Goal: Task Accomplishment & Management: Manage account settings

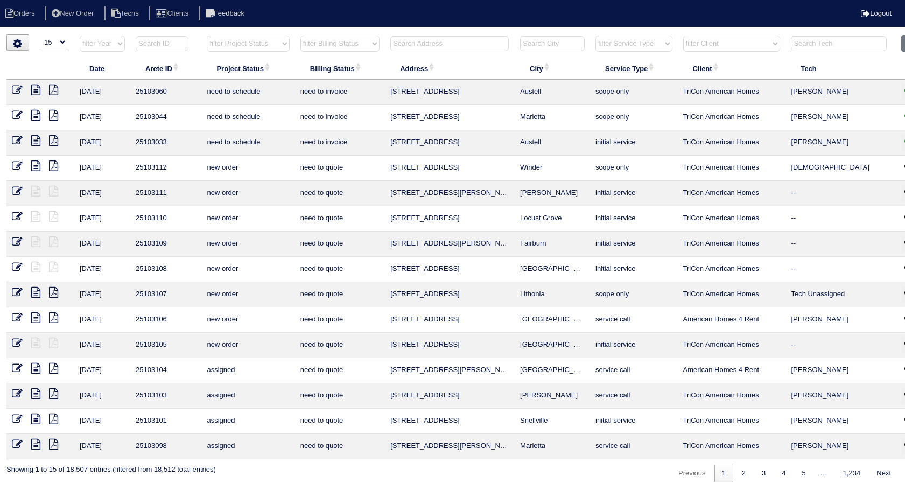
select select "15"
click at [450, 40] on input "text" at bounding box center [449, 43] width 118 height 15
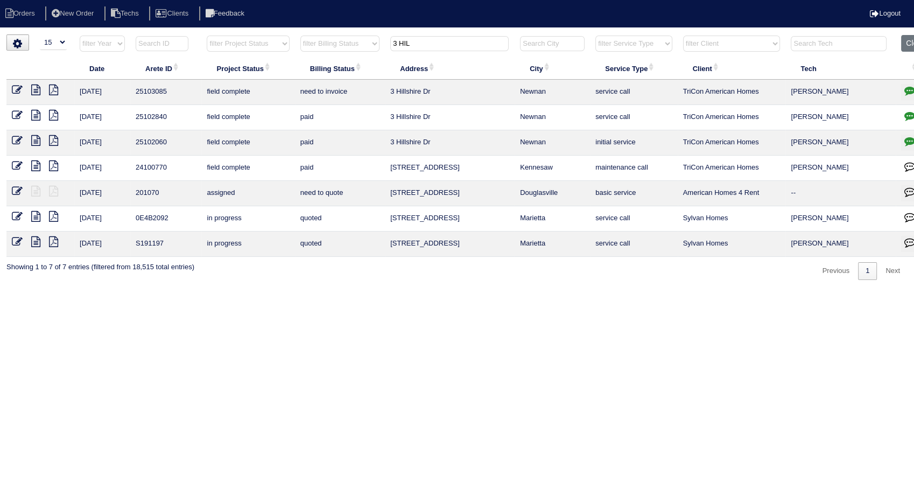
type input "3 HIL"
click at [905, 86] on icon "button" at bounding box center [910, 90] width 11 height 11
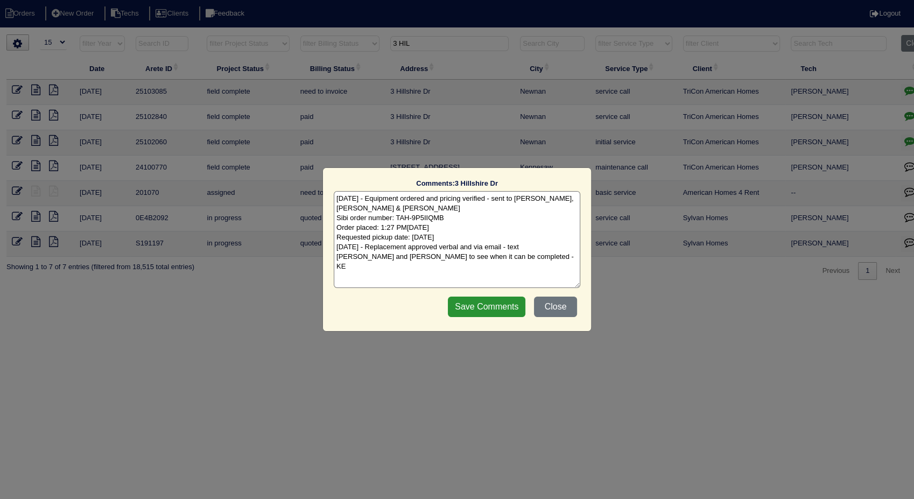
click at [491, 274] on textarea "8/20/25 - Equipment ordered and pricing verified - sent to Dan, Payton & Goldie…" at bounding box center [457, 239] width 247 height 97
type textarea "8/20/25 - Equipment ordered and pricing verified - sent to Dan, Payton & Goldie…"
click at [495, 305] on input "Save Comments" at bounding box center [487, 307] width 78 height 20
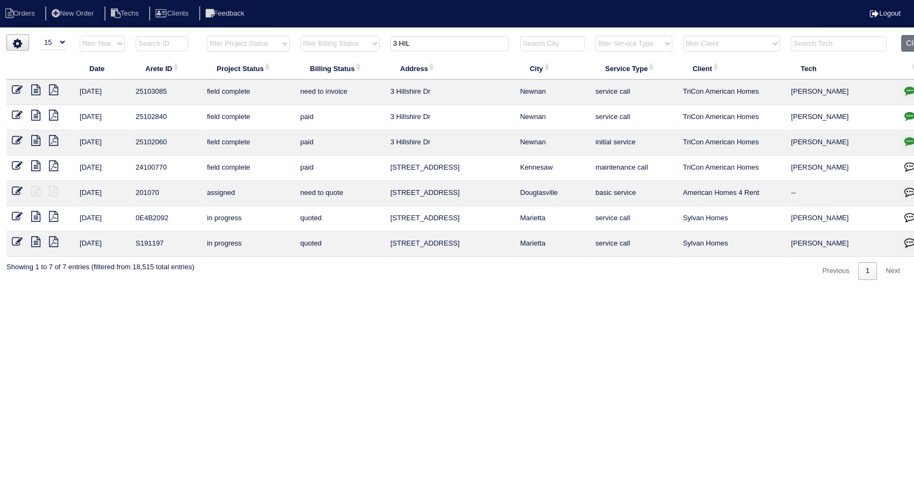
click at [17, 88] on icon at bounding box center [17, 90] width 11 height 11
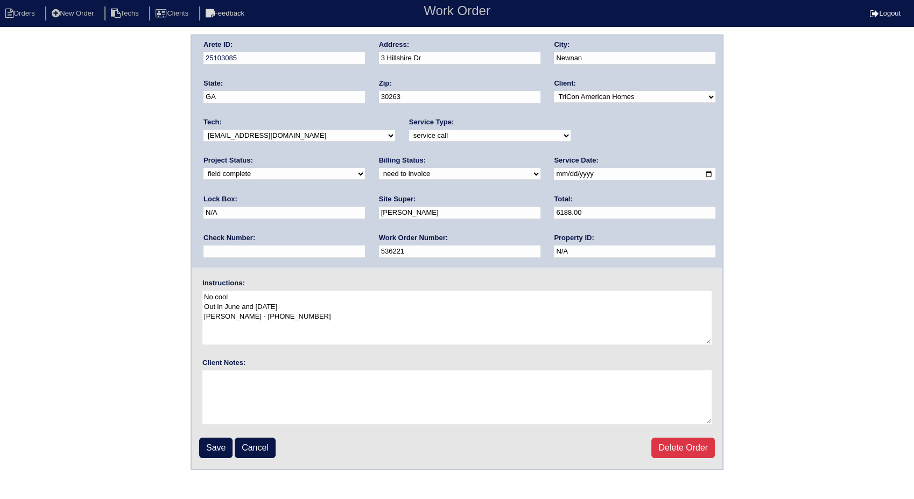
click at [365, 168] on select "new order assigned in progress field complete need to schedule admin review arc…" at bounding box center [285, 174] width 162 height 12
select select "completed"
click at [365, 168] on select "new order assigned in progress field complete need to schedule admin review arc…" at bounding box center [285, 174] width 162 height 12
click at [379, 172] on select "need to quote quoted need to invoice invoiced paid warranty purchase order need…" at bounding box center [460, 174] width 162 height 12
select select "invoiced"
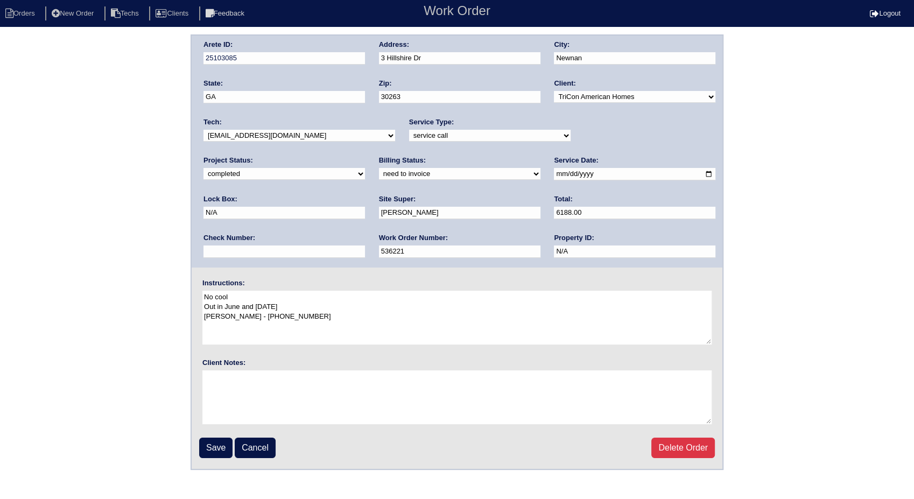
click at [379, 168] on select "need to quote quoted need to invoice invoiced paid warranty purchase order need…" at bounding box center [460, 174] width 162 height 12
click at [222, 450] on input "Save" at bounding box center [215, 448] width 33 height 20
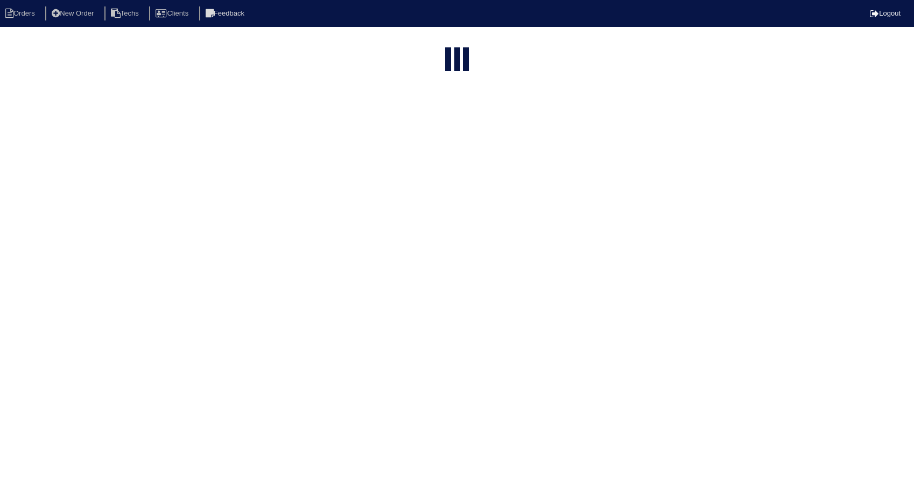
select select "15"
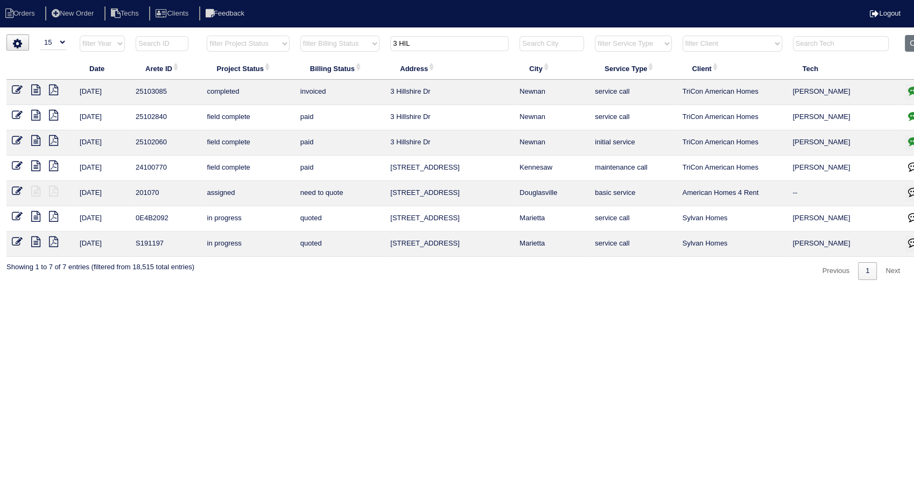
drag, startPoint x: 411, startPoint y: 38, endPoint x: 371, endPoint y: 41, distance: 40.5
click at [371, 41] on tr "filter Year -- Any Year -- 2025 2024 2023 2022 2021 2020 2019 filter Project St…" at bounding box center [473, 46] width 934 height 22
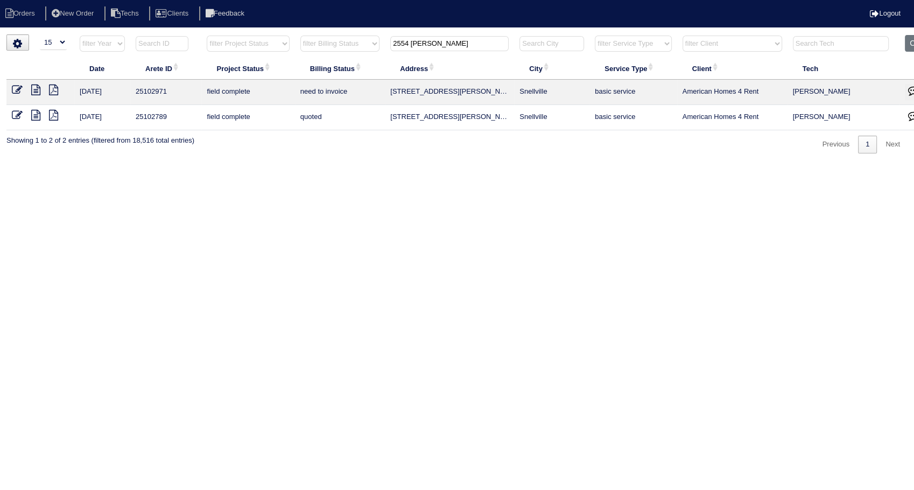
type input "2554 beal"
click at [15, 87] on icon at bounding box center [17, 90] width 11 height 11
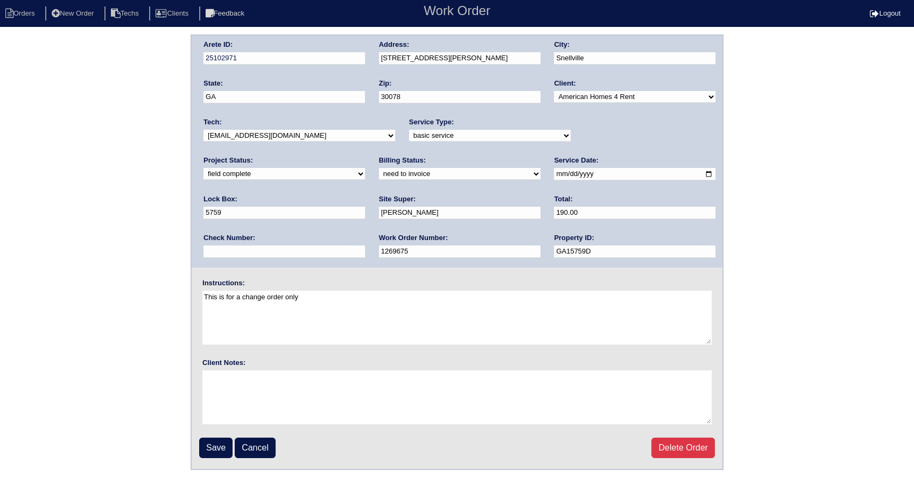
click at [379, 172] on select "need to quote quoted need to invoice invoiced paid warranty purchase order need…" at bounding box center [460, 174] width 162 height 12
select select "invoiced"
click at [379, 168] on select "need to quote quoted need to invoice invoiced paid warranty purchase order need…" at bounding box center [460, 174] width 162 height 12
click at [211, 443] on input "Save" at bounding box center [215, 448] width 33 height 20
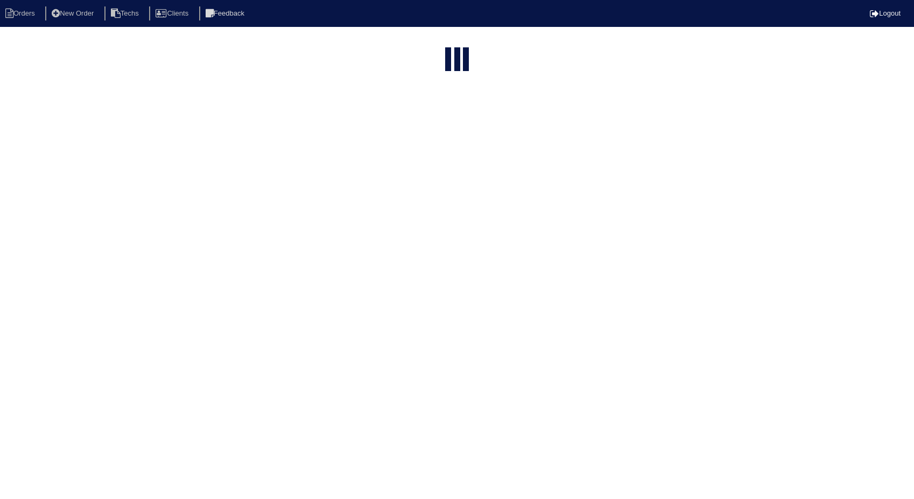
select select "15"
type input "2554 [PERSON_NAME]"
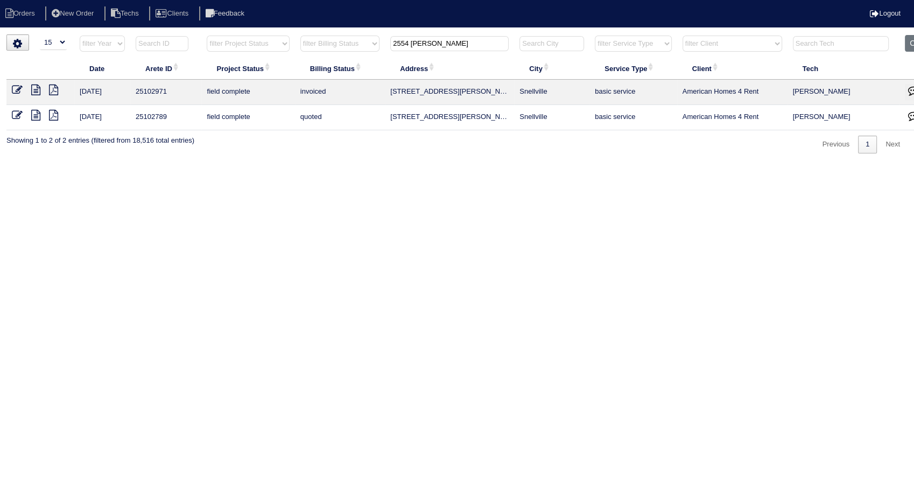
click at [16, 111] on icon at bounding box center [17, 115] width 11 height 11
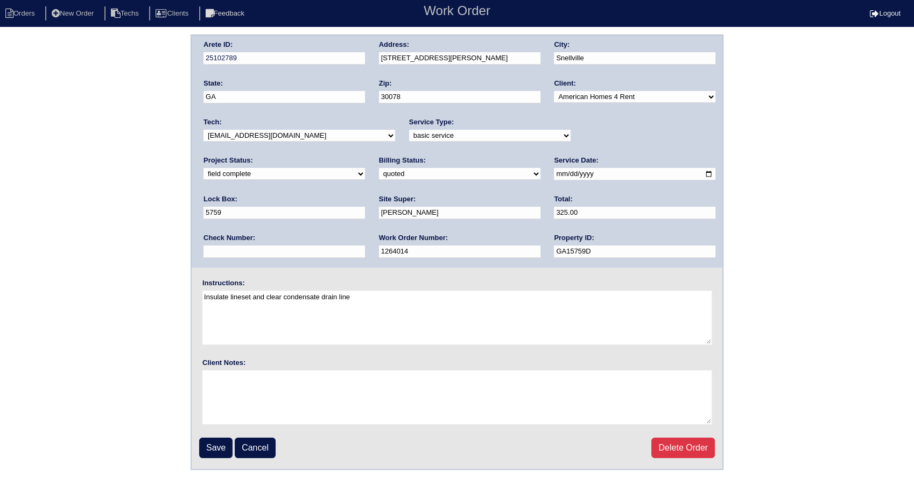
click at [379, 171] on select "need to quote quoted need to invoice invoiced paid warranty purchase order need…" at bounding box center [460, 174] width 162 height 12
select select "invoiced"
click at [379, 168] on select "need to quote quoted need to invoice invoiced paid warranty purchase order need…" at bounding box center [460, 174] width 162 height 12
click at [209, 443] on input "Save" at bounding box center [215, 448] width 33 height 20
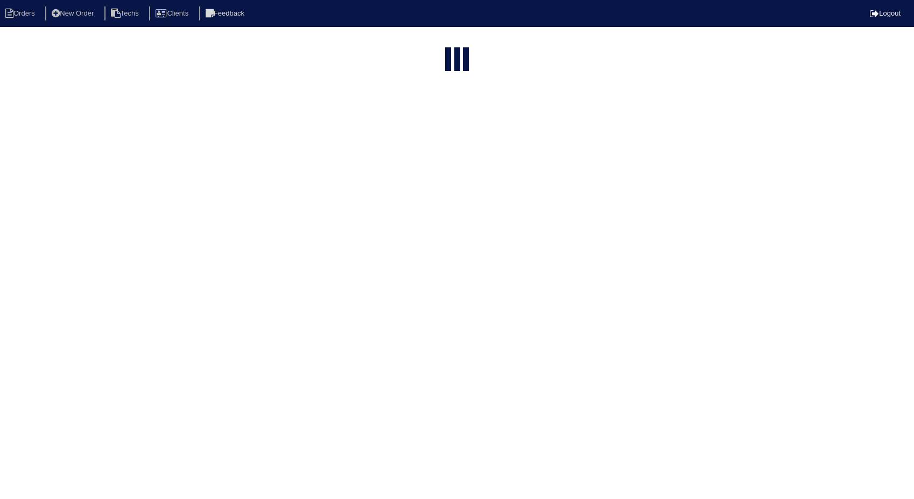
select select "15"
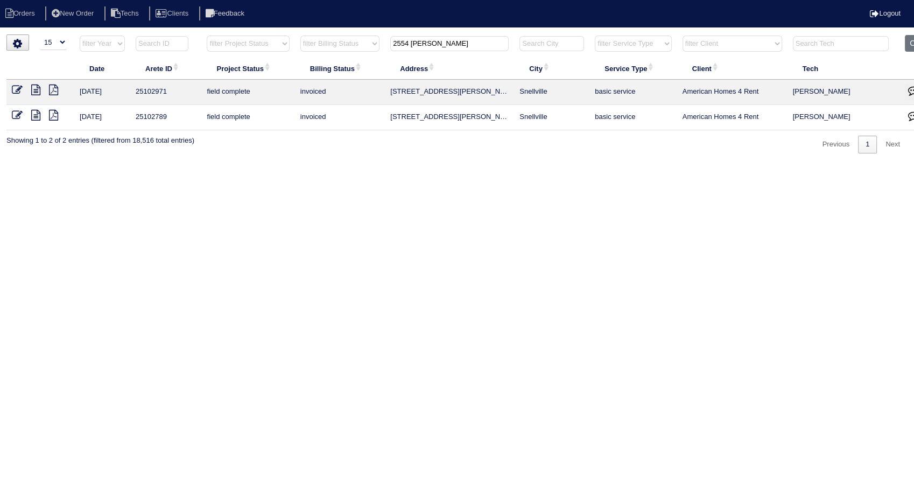
drag, startPoint x: 446, startPoint y: 38, endPoint x: 329, endPoint y: 36, distance: 116.9
click at [329, 36] on tr "filter Year -- Any Year -- 2025 2024 2023 2022 2021 2020 2019 filter Project St…" at bounding box center [473, 46] width 934 height 22
type input "171 biscayne"
click at [16, 88] on icon at bounding box center [17, 90] width 11 height 11
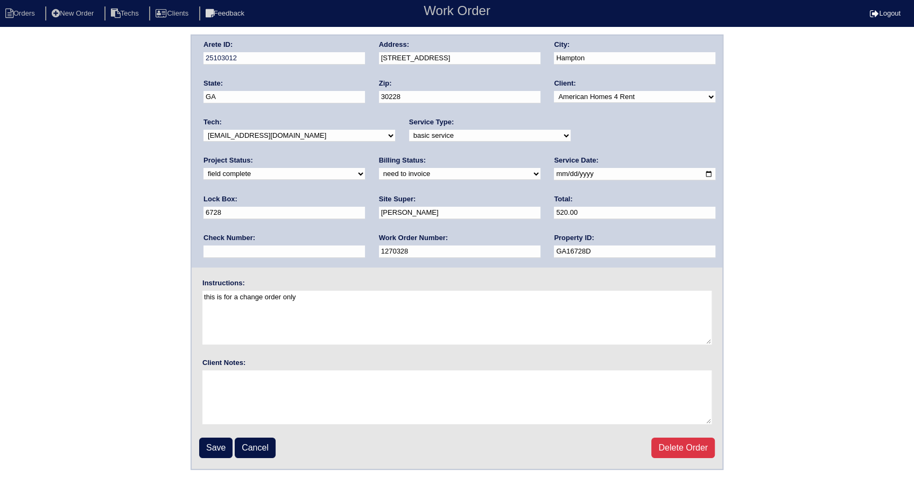
click at [379, 172] on select "need to quote quoted need to invoice invoiced paid warranty purchase order need…" at bounding box center [460, 174] width 162 height 12
select select "invoiced"
click at [379, 168] on select "need to quote quoted need to invoice invoiced paid warranty purchase order need…" at bounding box center [460, 174] width 162 height 12
click at [213, 449] on input "Save" at bounding box center [215, 448] width 33 height 20
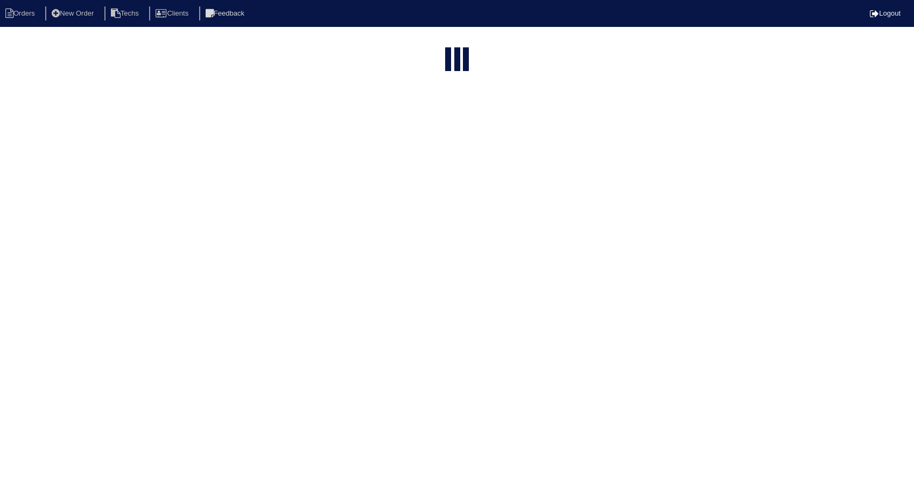
select select "15"
type input "171 biscayne"
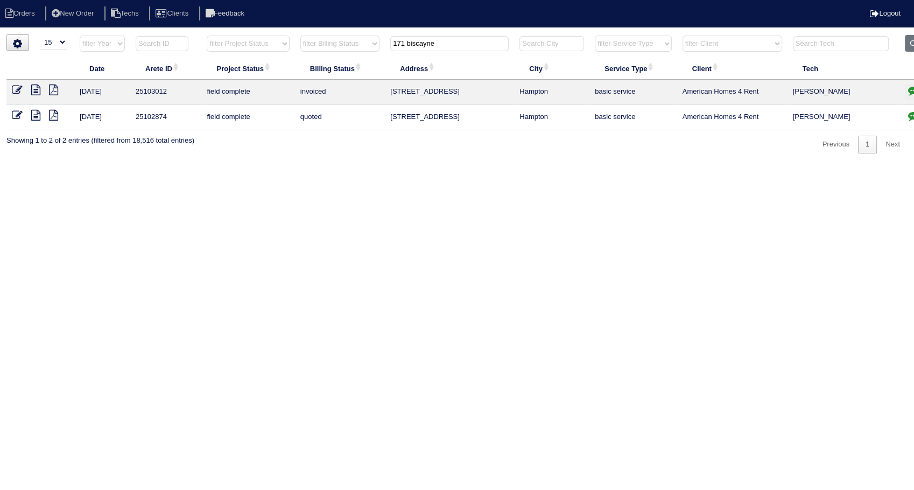
click at [16, 113] on icon at bounding box center [17, 115] width 11 height 11
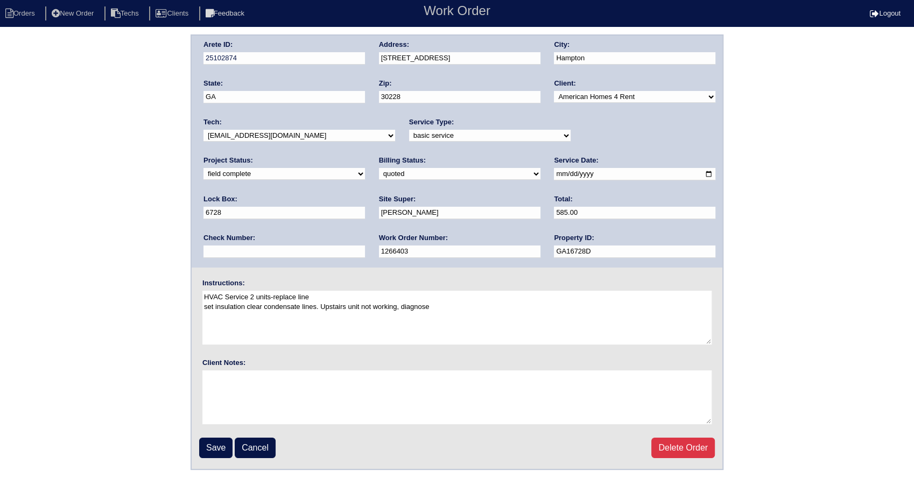
click at [379, 172] on select "need to quote quoted need to invoice invoiced paid warranty purchase order need…" at bounding box center [460, 174] width 162 height 12
select select "invoiced"
click at [379, 168] on select "need to quote quoted need to invoice invoiced paid warranty purchase order need…" at bounding box center [460, 174] width 162 height 12
click at [215, 451] on input "Save" at bounding box center [215, 448] width 33 height 20
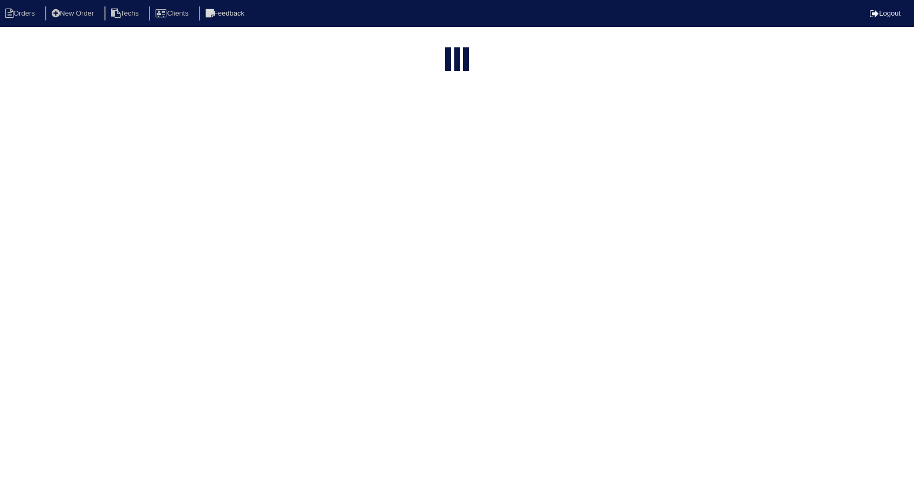
select select "15"
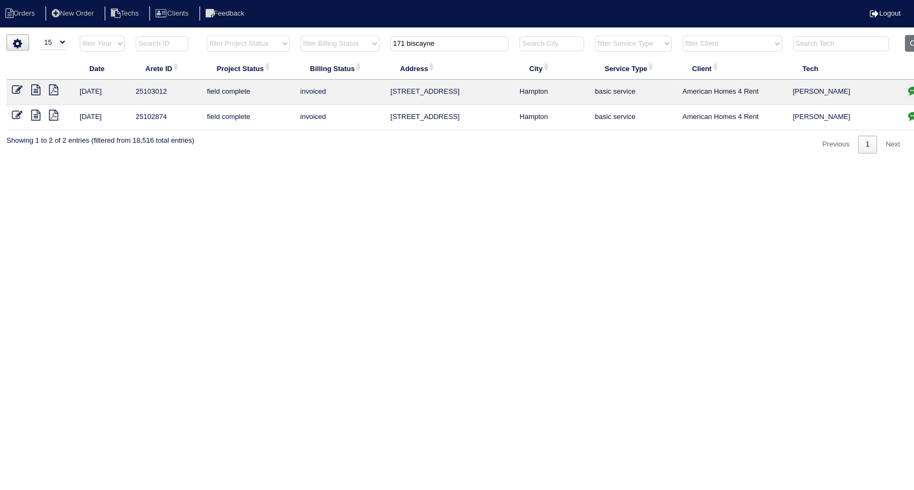
drag, startPoint x: 457, startPoint y: 47, endPoint x: 330, endPoint y: 54, distance: 126.8
click at [330, 54] on tr "filter Year -- Any Year -- 2025 2024 2023 2022 2021 2020 2019 filter Project St…" at bounding box center [473, 46] width 934 height 22
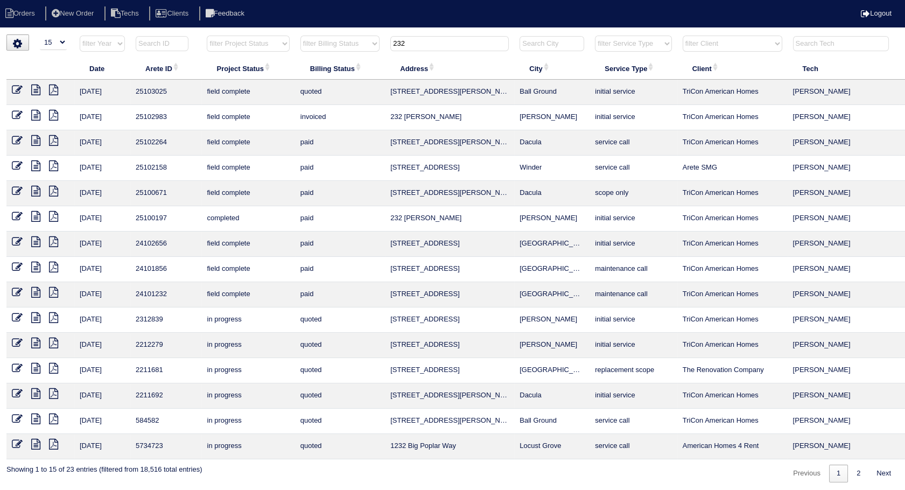
type input "232"
click at [32, 88] on icon at bounding box center [35, 90] width 9 height 11
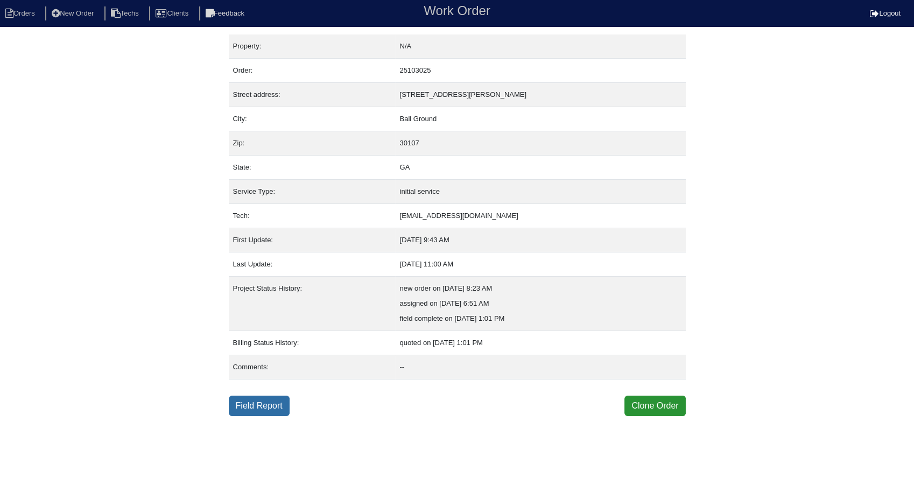
click at [268, 399] on link "Field Report" at bounding box center [259, 406] width 61 height 20
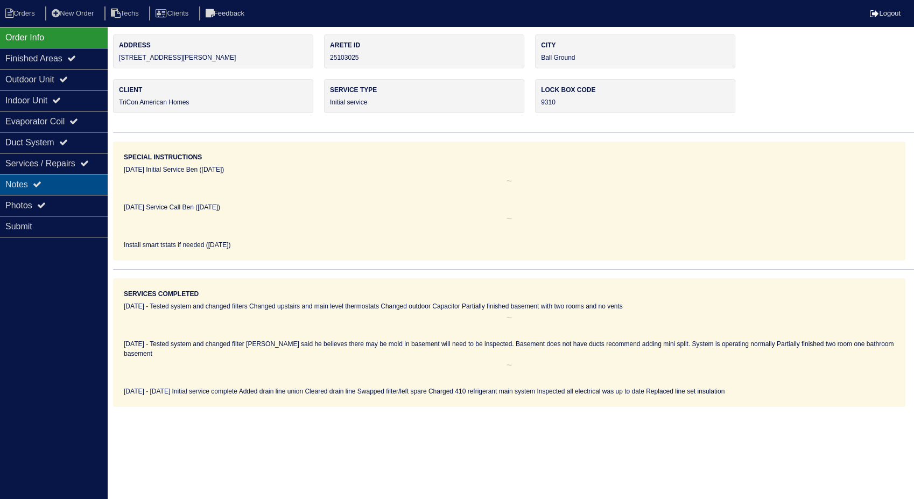
click at [16, 188] on div "Notes" at bounding box center [54, 184] width 108 height 21
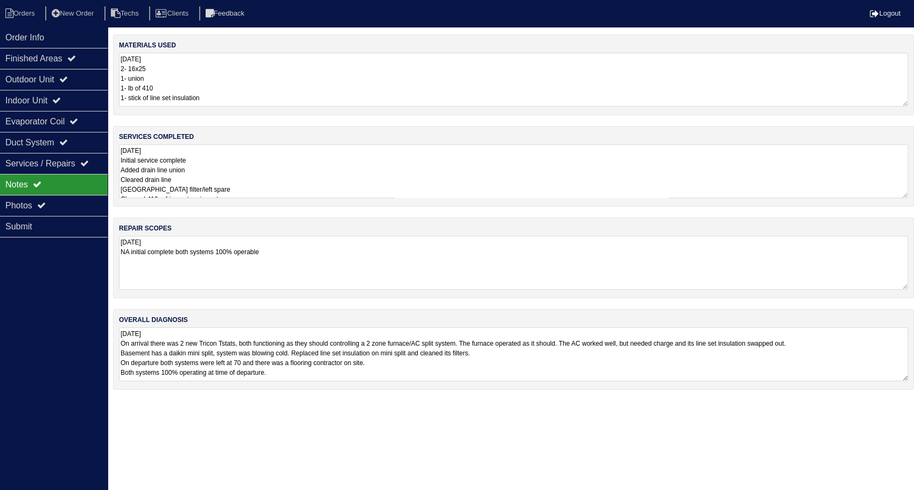
click at [232, 71] on textarea "8.21.25 2- 16x25 1- union 1- lb of 410 1- stick of line set insulation" at bounding box center [513, 80] width 789 height 54
click at [240, 158] on textarea "8.21.25 Initial service complete Added drain line union Cleared drain line Swap…" at bounding box center [513, 170] width 789 height 54
click at [10, 9] on icon at bounding box center [9, 14] width 8 height 10
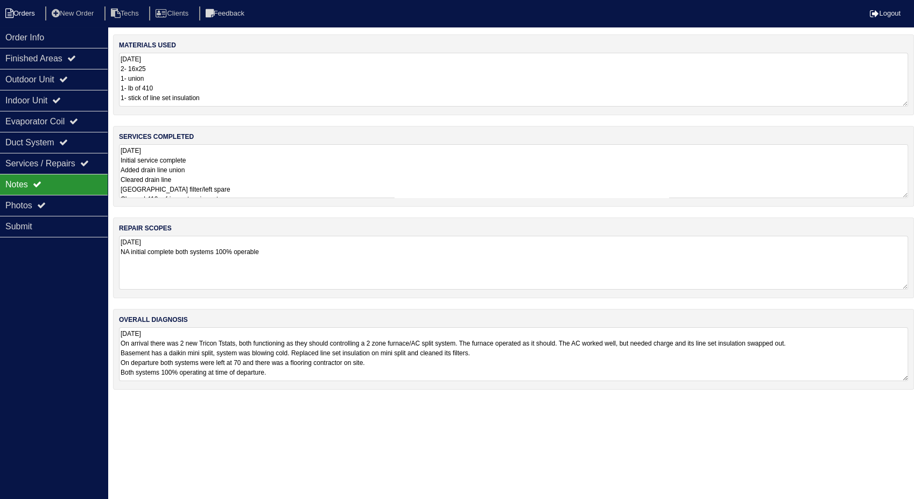
select select "15"
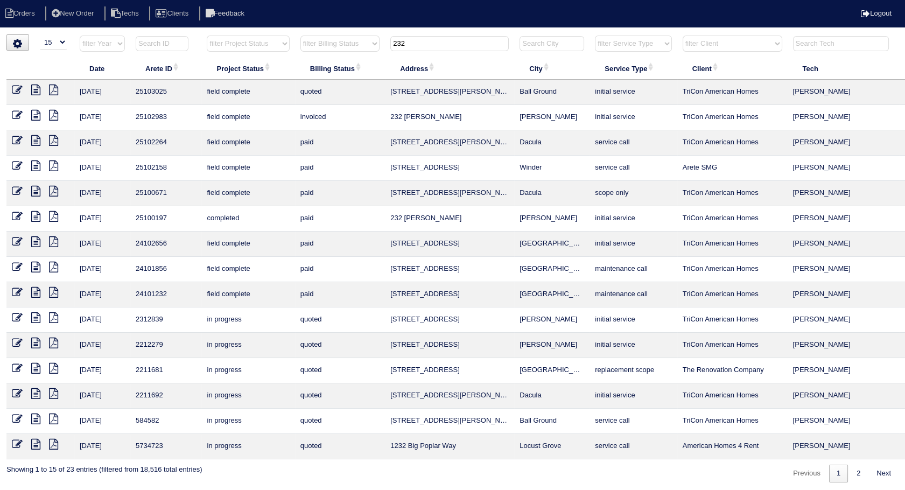
click at [17, 85] on icon at bounding box center [17, 90] width 11 height 11
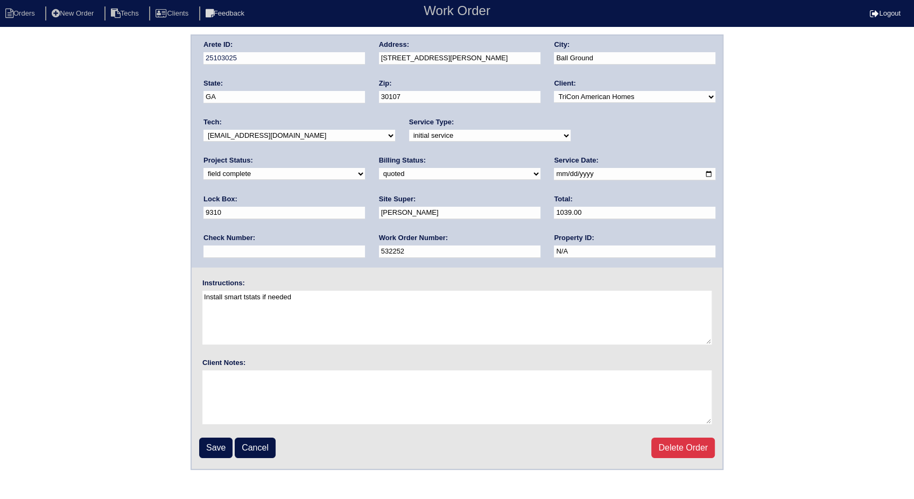
click at [379, 174] on select "need to quote quoted need to invoice invoiced paid warranty purchase order need…" at bounding box center [460, 174] width 162 height 12
select select "invoiced"
click at [379, 168] on select "need to quote quoted need to invoice invoiced paid warranty purchase order need…" at bounding box center [460, 174] width 162 height 12
click at [221, 438] on input "Save" at bounding box center [215, 448] width 33 height 20
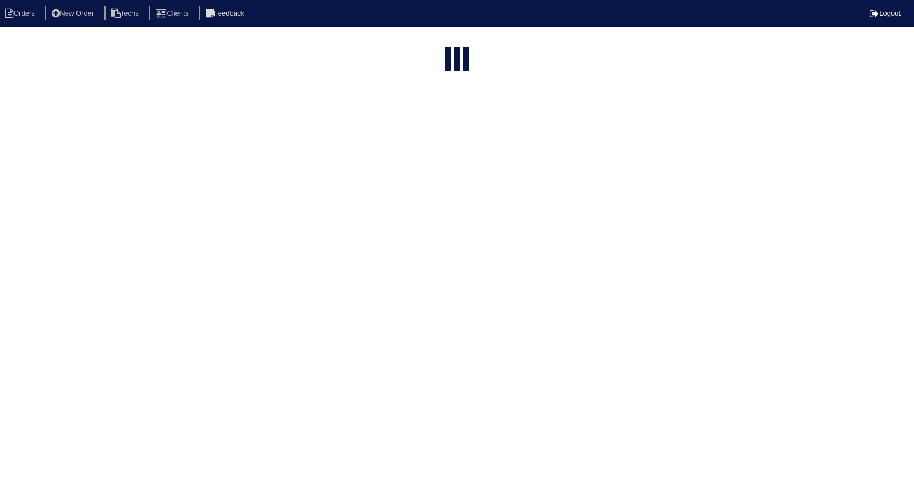
select select "15"
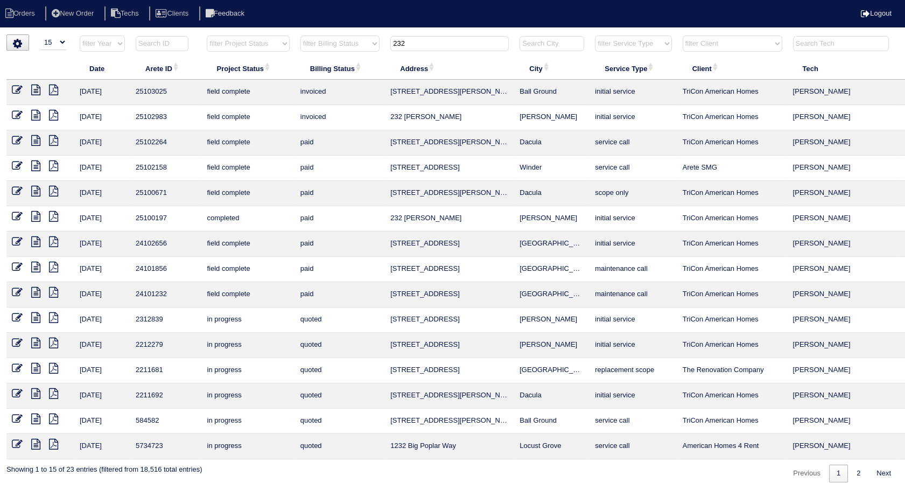
drag, startPoint x: 421, startPoint y: 45, endPoint x: 349, endPoint y: 29, distance: 73.5
click at [349, 29] on html "Orders New Order Techs Clients Feedback Logout Orders New Order Users Clients M…" at bounding box center [452, 246] width 905 height 493
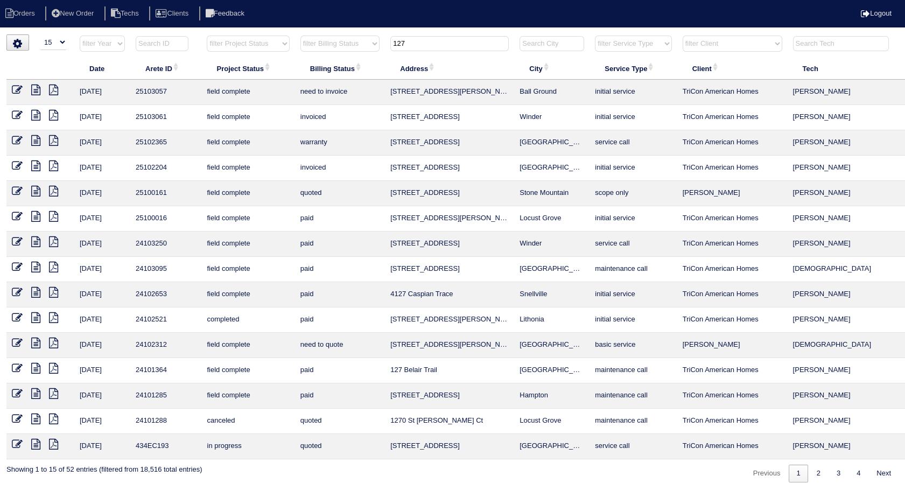
type input "127"
click at [21, 88] on icon at bounding box center [17, 90] width 11 height 11
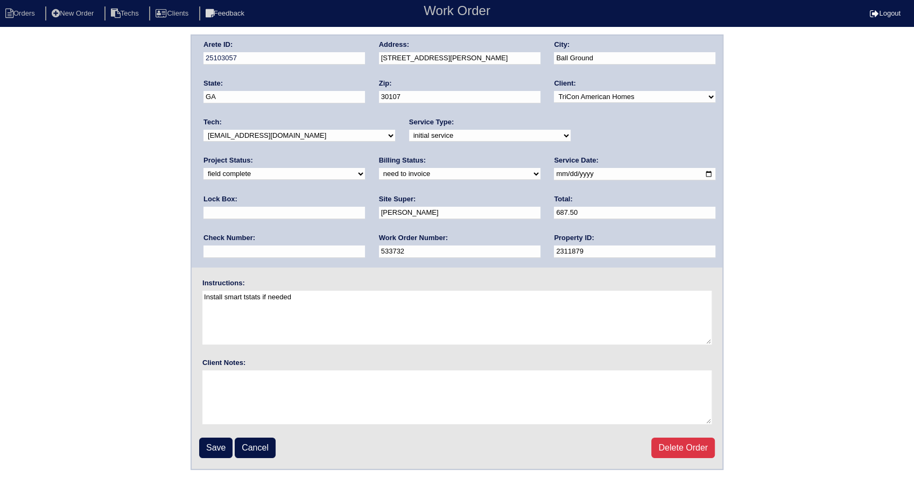
click at [379, 176] on select "need to quote quoted need to invoice invoiced paid warranty purchase order need…" at bounding box center [460, 174] width 162 height 12
select select "invoiced"
click at [379, 168] on select "need to quote quoted need to invoice invoiced paid warranty purchase order need…" at bounding box center [460, 174] width 162 height 12
click at [218, 441] on input "Save" at bounding box center [215, 448] width 33 height 20
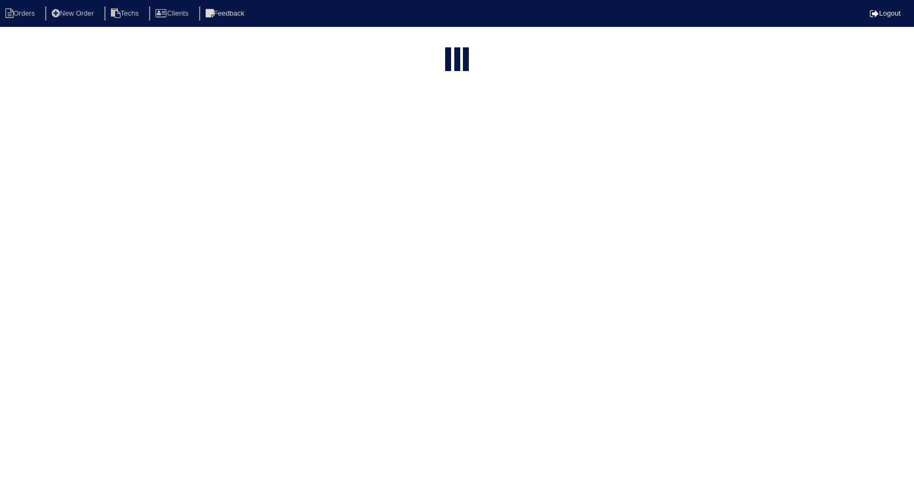
select select "15"
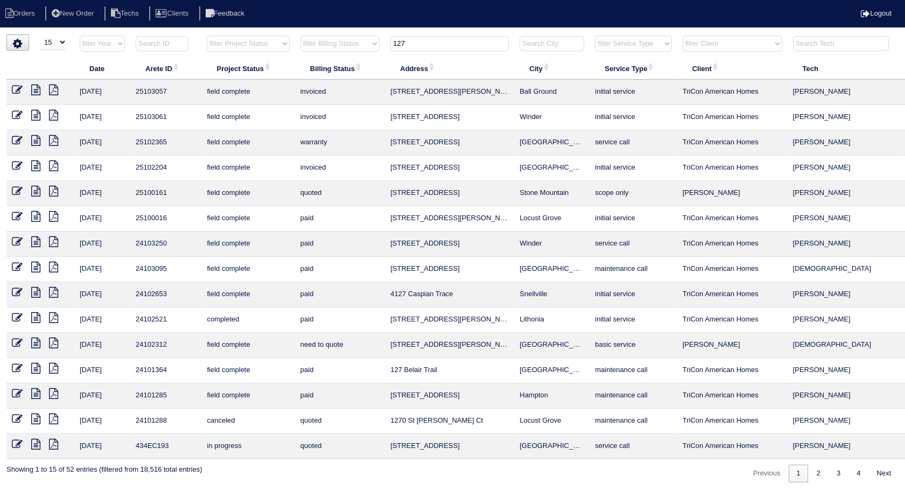
drag, startPoint x: 418, startPoint y: 44, endPoint x: 347, endPoint y: 50, distance: 71.9
click at [347, 50] on tr "filter Year -- Any Year -- 2025 2024 2023 2022 2021 2020 2019 filter Project St…" at bounding box center [473, 46] width 934 height 22
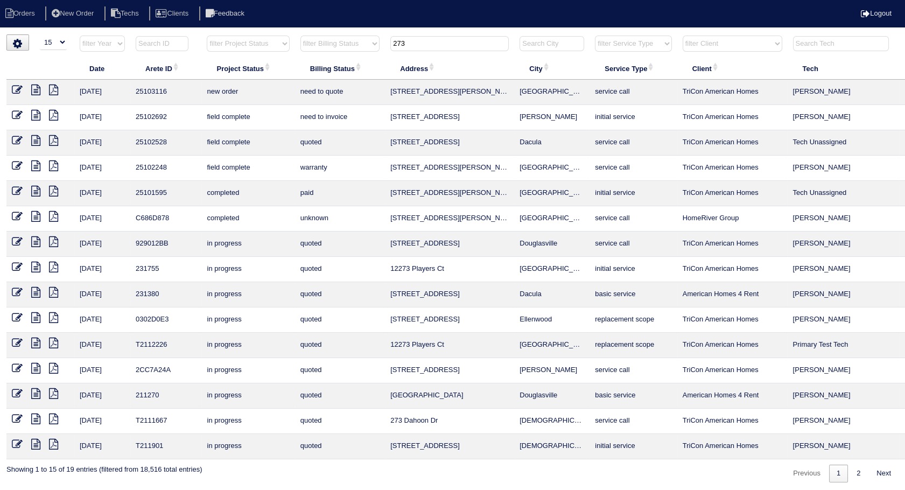
drag, startPoint x: 436, startPoint y: 38, endPoint x: 352, endPoint y: 44, distance: 84.2
click at [352, 44] on tr "filter Year -- Any Year -- 2025 2024 2023 2022 2021 2020 2019 filter Project St…" at bounding box center [473, 46] width 934 height 22
type input "336"
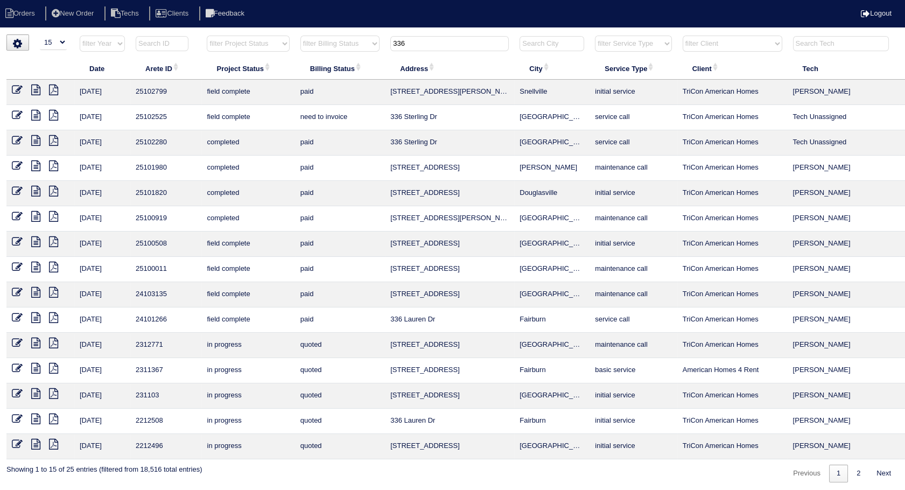
click at [16, 116] on icon at bounding box center [17, 115] width 11 height 11
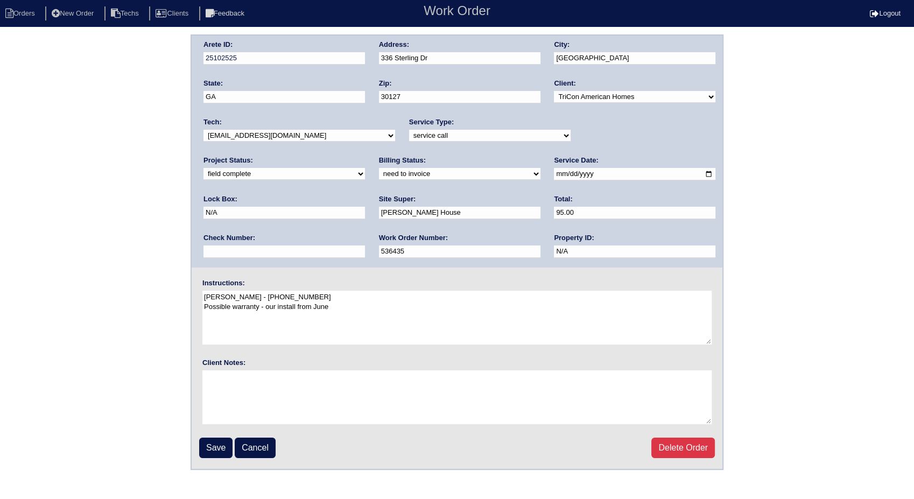
click at [379, 171] on select "need to quote quoted need to invoice invoiced paid warranty purchase order need…" at bounding box center [460, 174] width 162 height 12
select select "invoiced"
click at [379, 168] on select "need to quote quoted need to invoice invoiced paid warranty purchase order need…" at bounding box center [460, 174] width 162 height 12
click at [217, 444] on input "Save" at bounding box center [215, 448] width 33 height 20
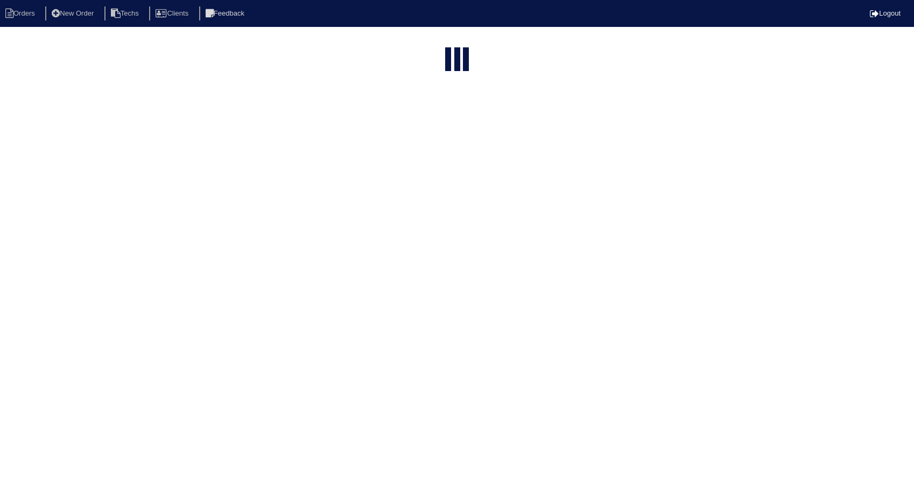
select select "15"
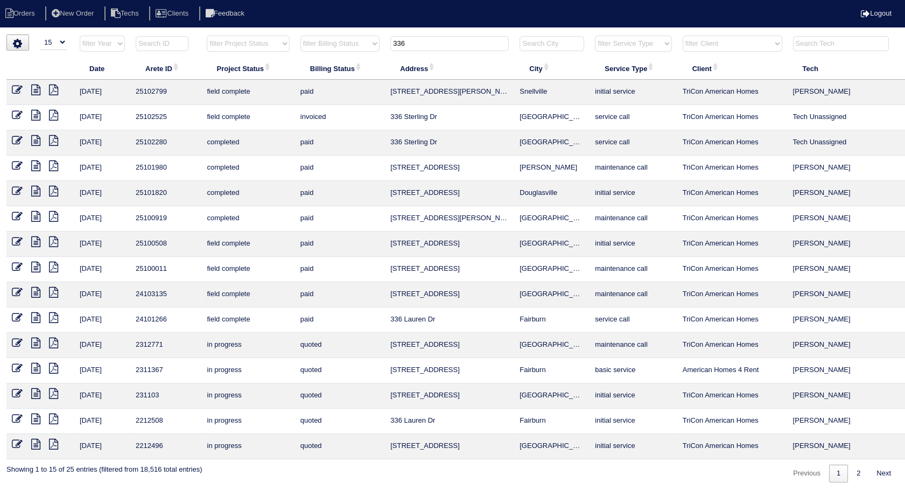
drag, startPoint x: 420, startPoint y: 41, endPoint x: 328, endPoint y: 51, distance: 92.6
click at [328, 51] on tr "filter Year -- Any Year -- 2025 2024 2023 2022 2021 2020 2019 filter Project St…" at bounding box center [473, 46] width 934 height 22
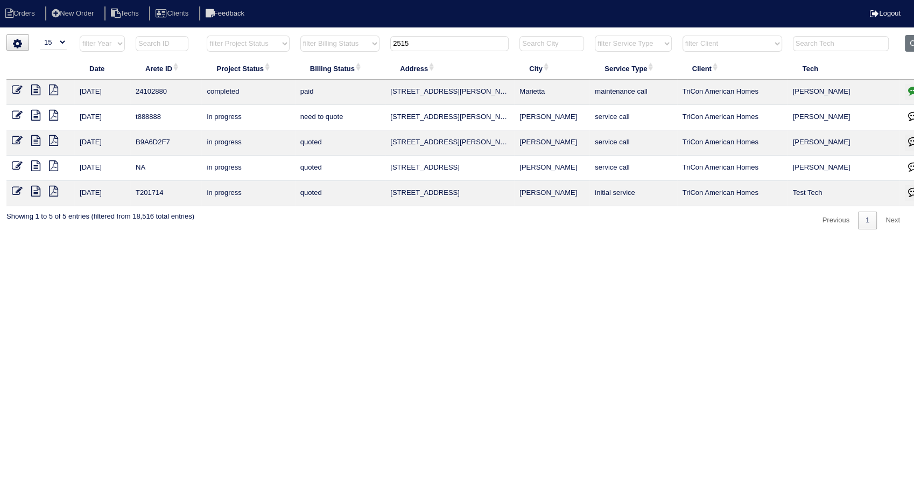
drag, startPoint x: 419, startPoint y: 40, endPoint x: 327, endPoint y: 43, distance: 92.1
click at [327, 43] on tr "filter Year -- Any Year -- 2025 2024 2023 2022 2021 2020 2019 filter Project St…" at bounding box center [473, 46] width 934 height 22
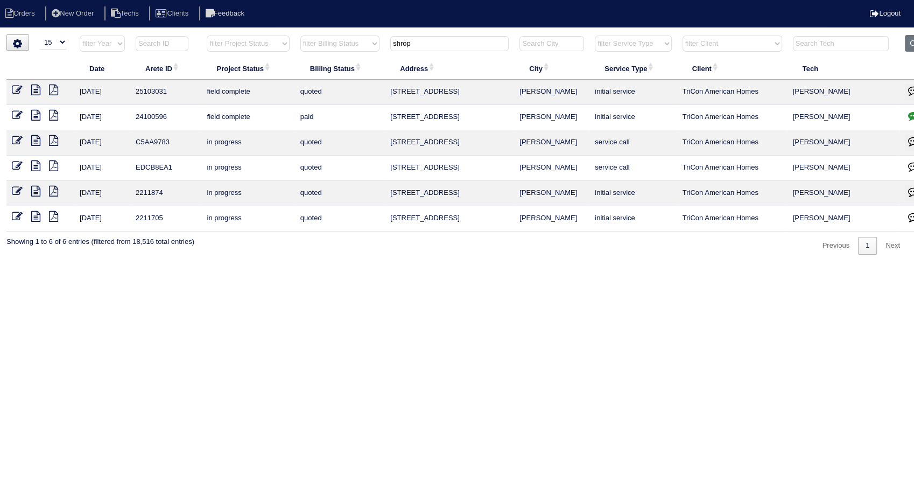
type input "shrop"
click at [19, 89] on icon at bounding box center [17, 90] width 11 height 11
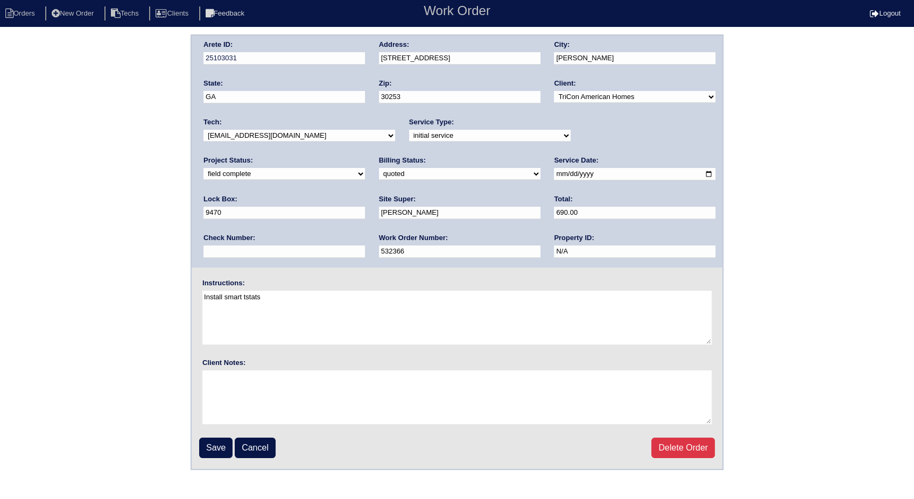
click at [379, 169] on select "need to quote quoted need to invoice invoiced paid warranty purchase order need…" at bounding box center [460, 174] width 162 height 12
select select "invoiced"
click at [379, 168] on select "need to quote quoted need to invoice invoiced paid warranty purchase order need…" at bounding box center [460, 174] width 162 height 12
click at [216, 450] on input "Save" at bounding box center [215, 448] width 33 height 20
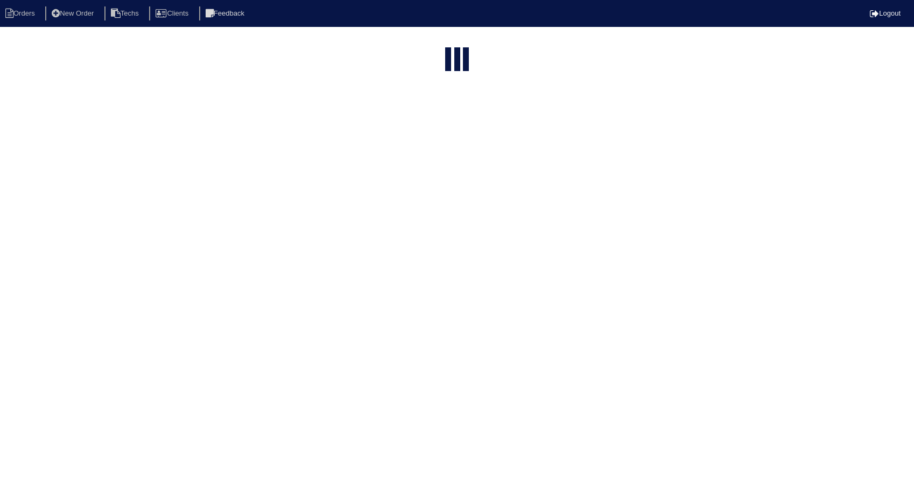
select select "15"
type input "shrop"
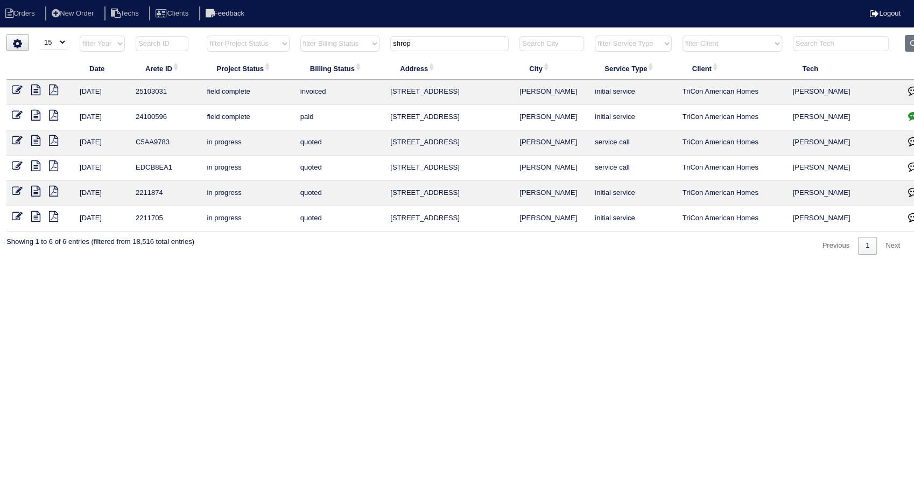
click at [34, 93] on icon at bounding box center [35, 90] width 9 height 11
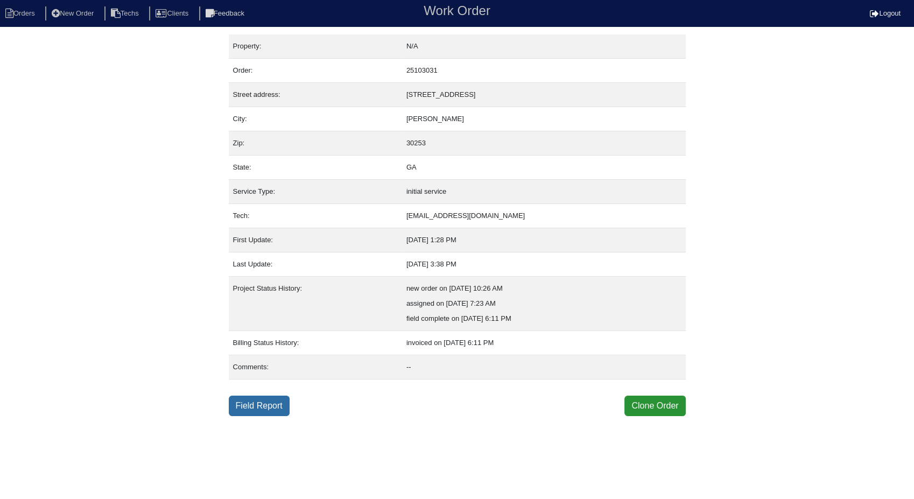
click at [254, 401] on link "Field Report" at bounding box center [259, 406] width 61 height 20
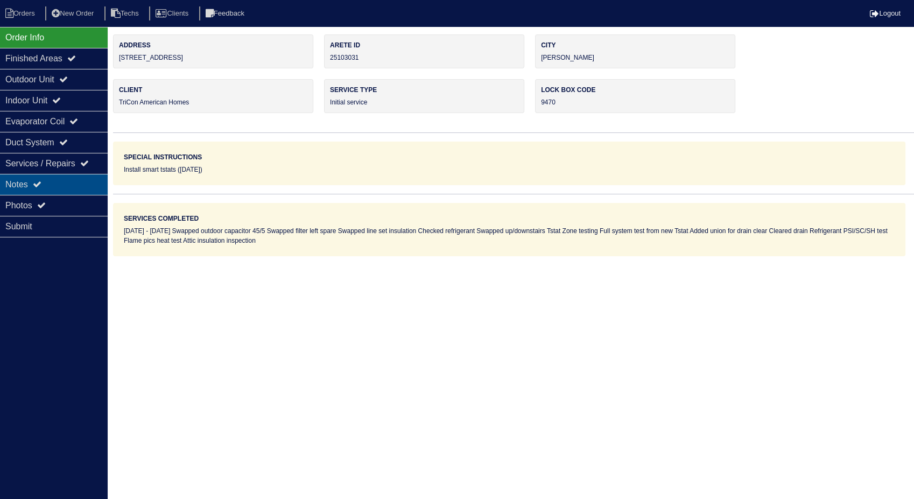
click at [22, 182] on div "Notes" at bounding box center [54, 184] width 108 height 21
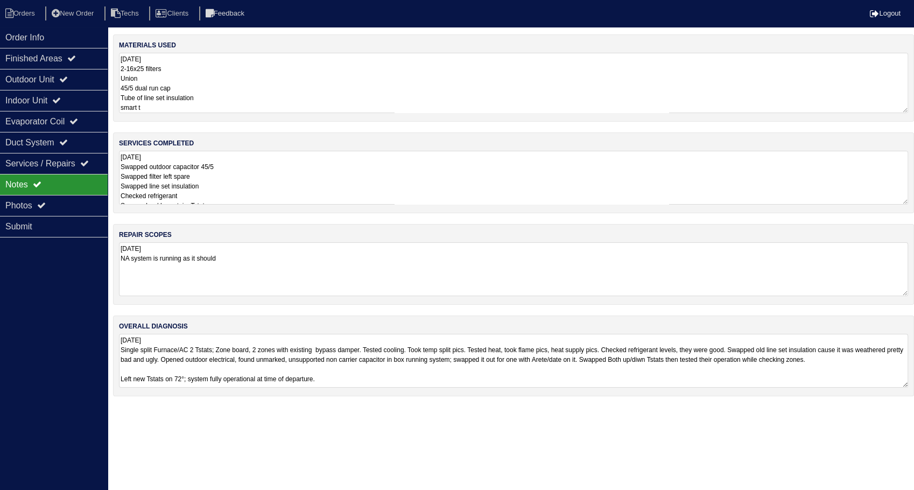
click at [191, 68] on textarea "08.20.25 2-16x25 filters Union 45/5 dual run cap Tube of line set insulation sm…" at bounding box center [513, 83] width 789 height 60
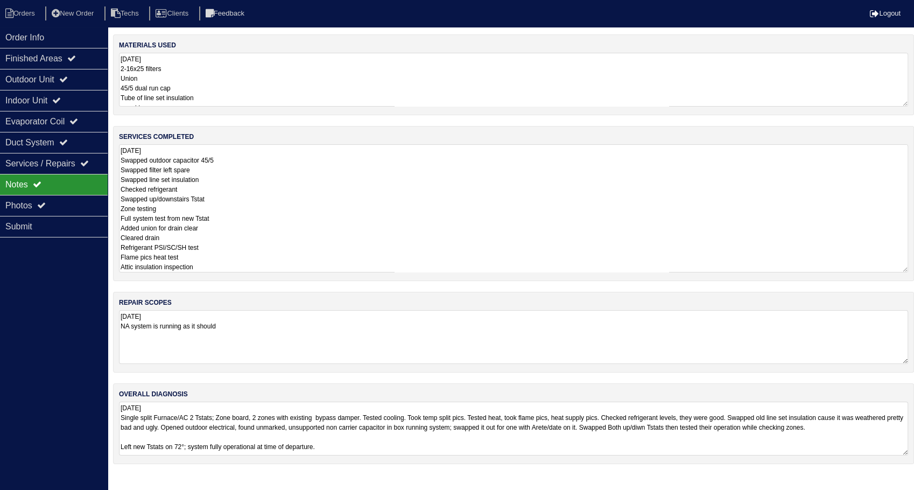
click at [278, 185] on textarea "08.20.25 Swapped outdoor capacitor 45/5 Swapped filter left spare Swapped line …" at bounding box center [513, 208] width 789 height 128
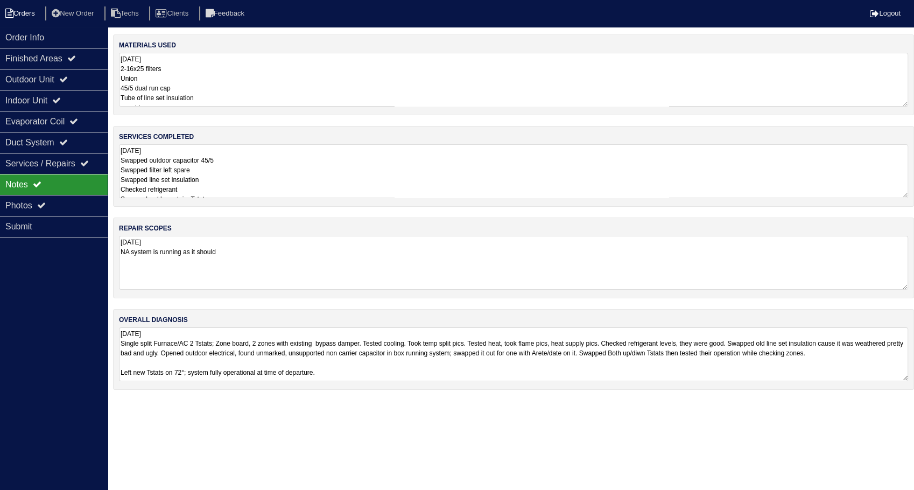
click at [22, 13] on li "Orders" at bounding box center [22, 13] width 44 height 15
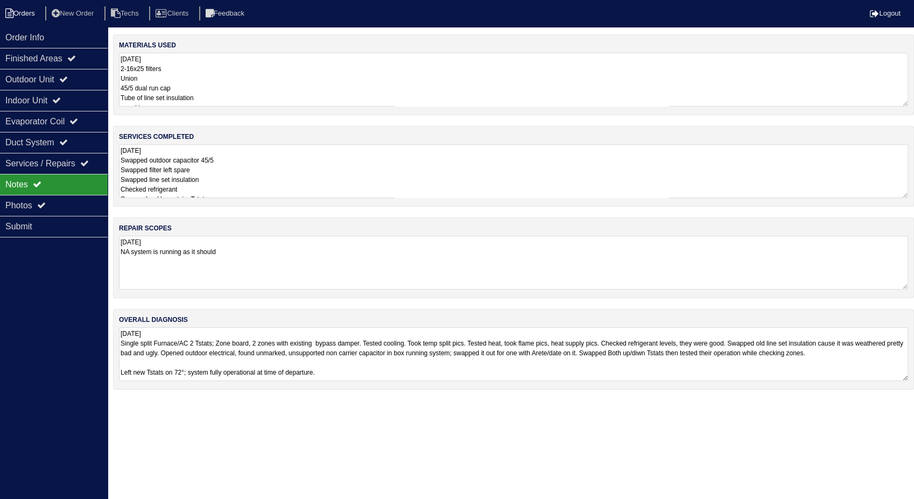
select select "15"
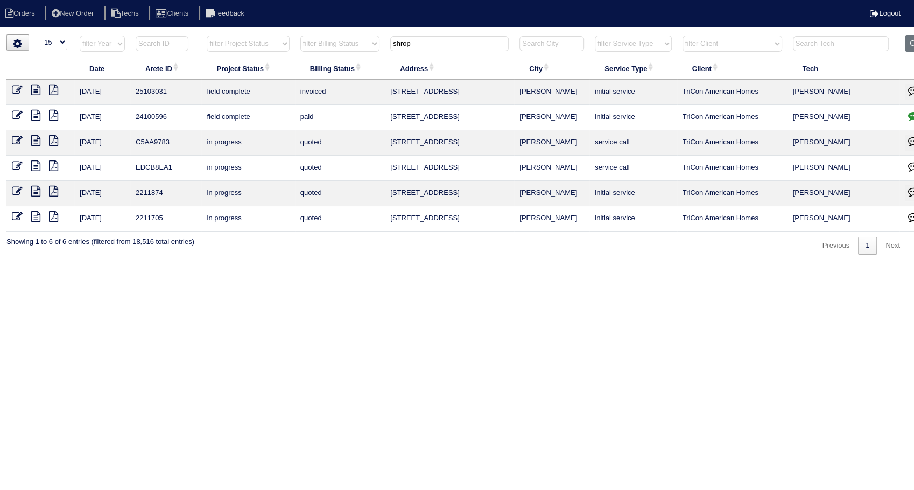
drag, startPoint x: 423, startPoint y: 44, endPoint x: 353, endPoint y: 37, distance: 69.8
click at [353, 37] on tr "filter Year -- Any Year -- 2025 2024 2023 2022 2021 2020 2019 filter Project St…" at bounding box center [473, 46] width 934 height 22
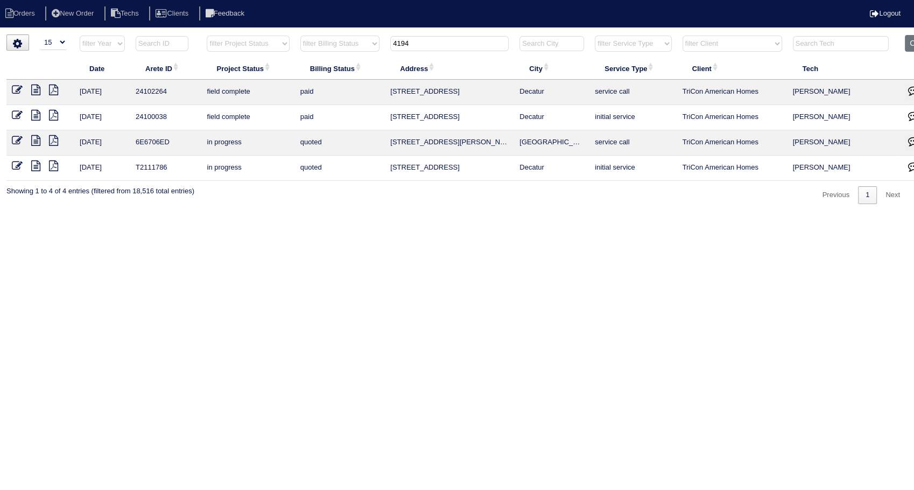
drag, startPoint x: 411, startPoint y: 48, endPoint x: 350, endPoint y: 52, distance: 61.0
click at [350, 52] on tr "filter Year -- Any Year -- 2025 2024 2023 2022 2021 2020 2019 filter Project St…" at bounding box center [473, 46] width 934 height 22
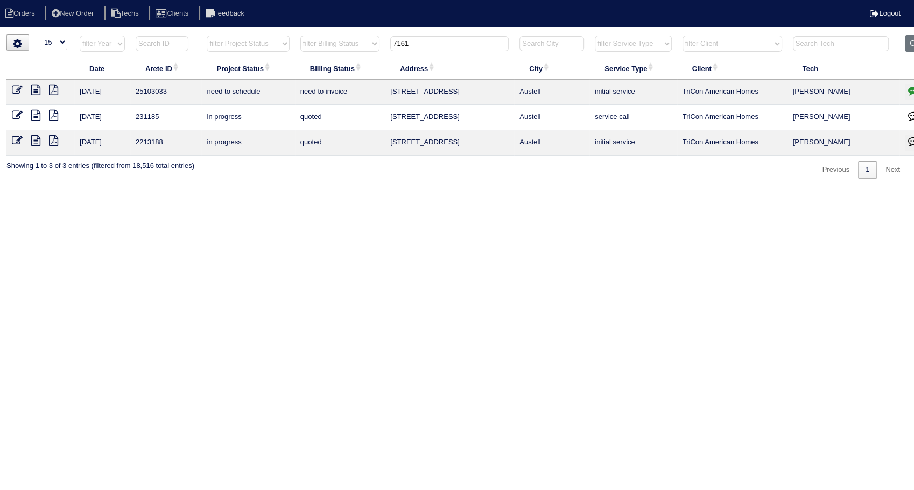
drag, startPoint x: 414, startPoint y: 44, endPoint x: 366, endPoint y: 46, distance: 47.4
click at [366, 46] on tr "filter Year -- Any Year -- 2025 2024 2023 2022 2021 2020 2019 filter Project St…" at bounding box center [473, 46] width 934 height 22
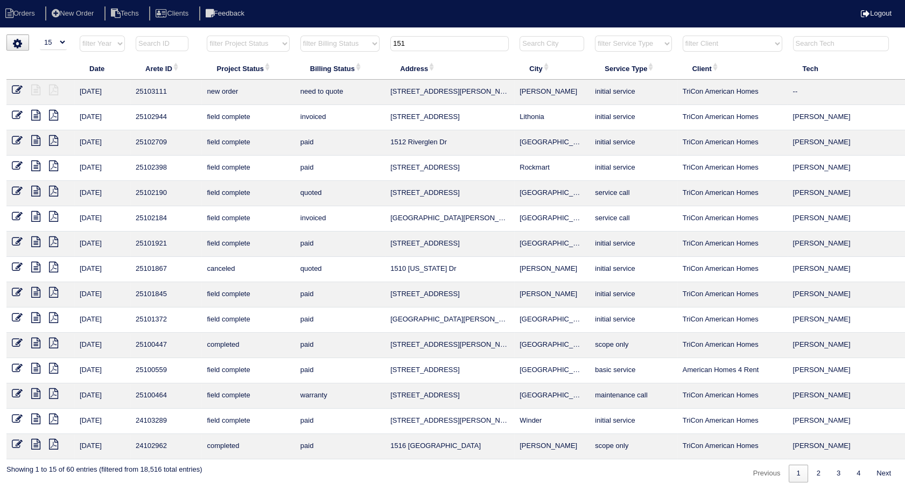
type input "151"
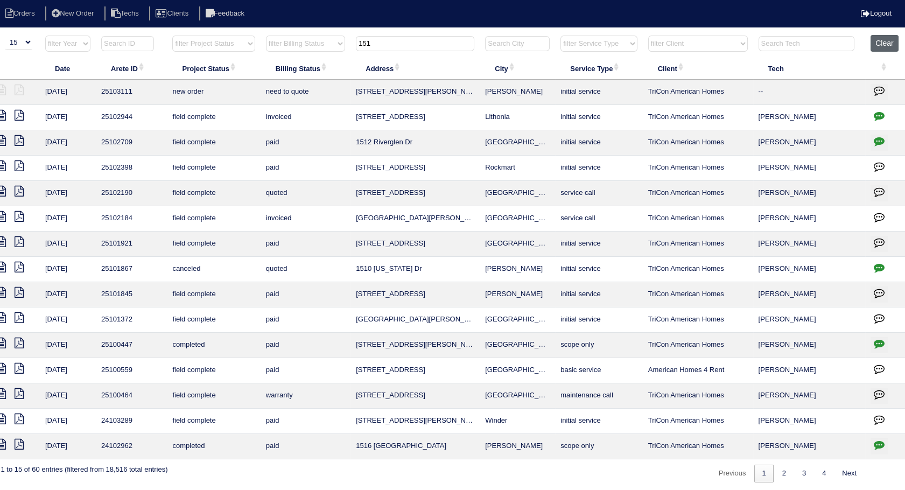
click at [879, 45] on button "Clear" at bounding box center [884, 43] width 27 height 17
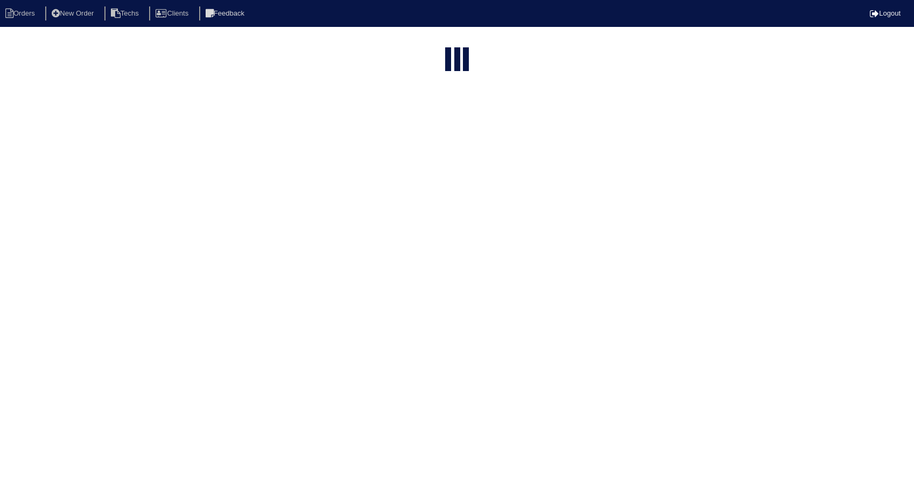
select select "15"
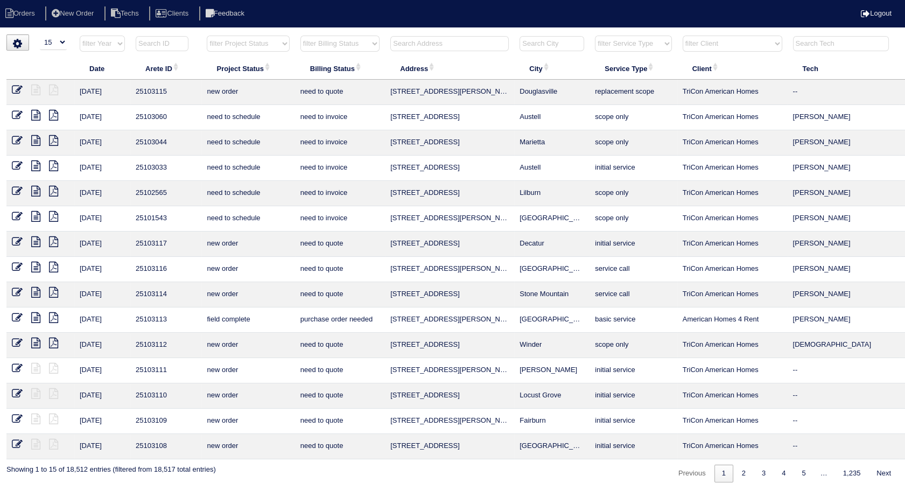
click at [354, 44] on select "filter Billing Status -- Any Billing Status -- need to quote quoted need to inv…" at bounding box center [339, 44] width 79 height 16
click at [300, 36] on select "filter Billing Status -- Any Billing Status -- need to quote quoted need to inv…" at bounding box center [339, 44] width 79 height 16
select select "need to invoice"
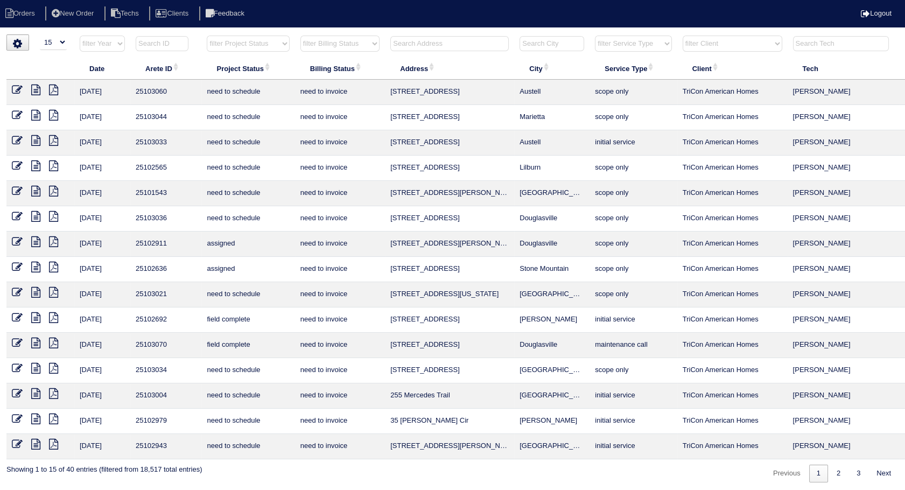
click at [12, 317] on icon at bounding box center [17, 317] width 11 height 11
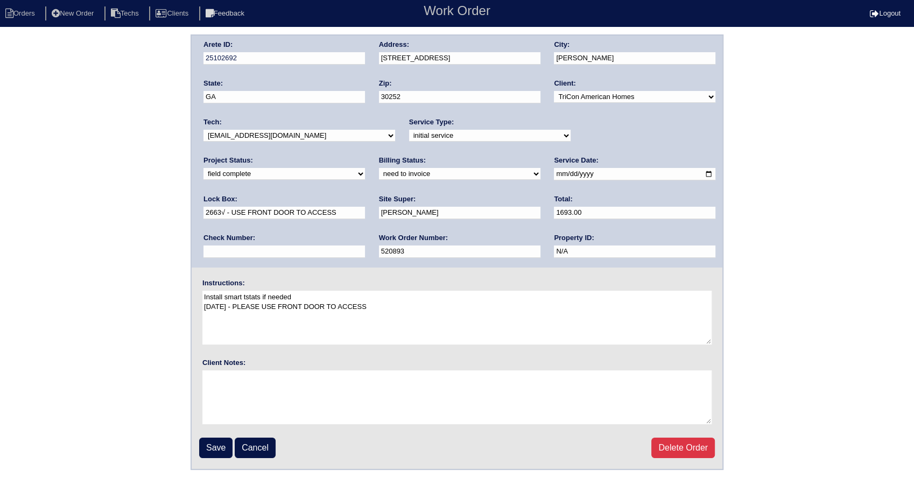
click at [379, 171] on select "need to quote quoted need to invoice invoiced paid warranty purchase order need…" at bounding box center [460, 174] width 162 height 12
select select "invoiced"
click at [379, 168] on select "need to quote quoted need to invoice invoiced paid warranty purchase order need…" at bounding box center [460, 174] width 162 height 12
click at [218, 442] on input "Save" at bounding box center [215, 448] width 33 height 20
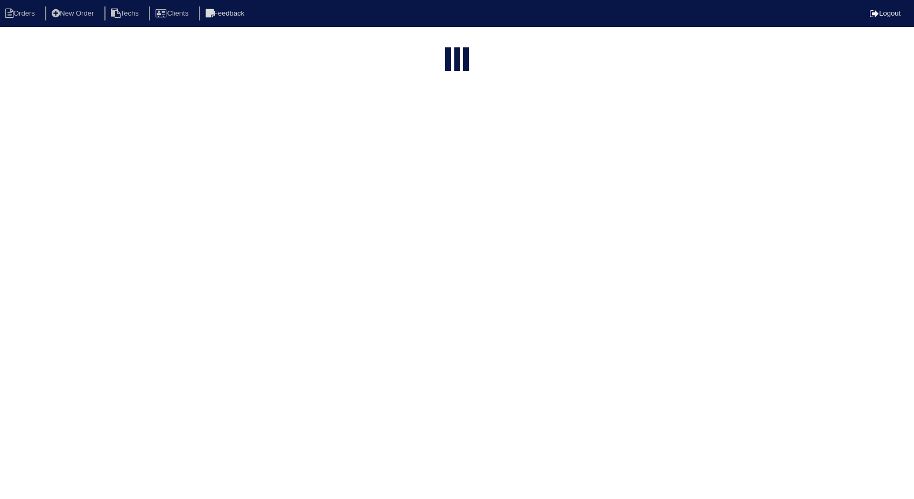
select select "15"
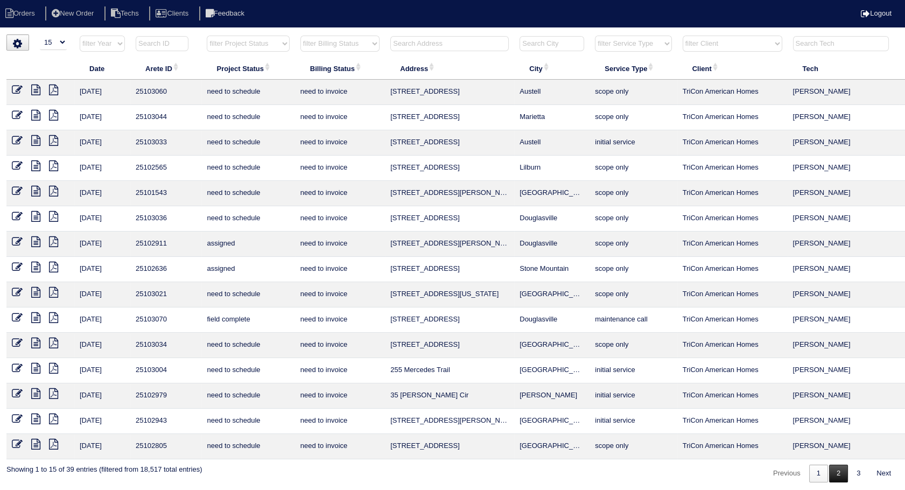
click at [840, 472] on link "2" at bounding box center [838, 474] width 19 height 18
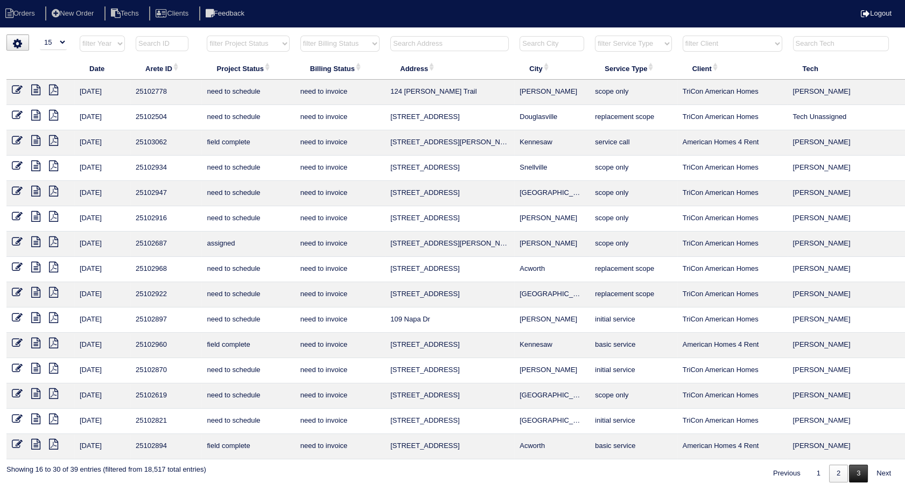
click at [855, 467] on link "3" at bounding box center [858, 474] width 19 height 18
select select "need to invoice"
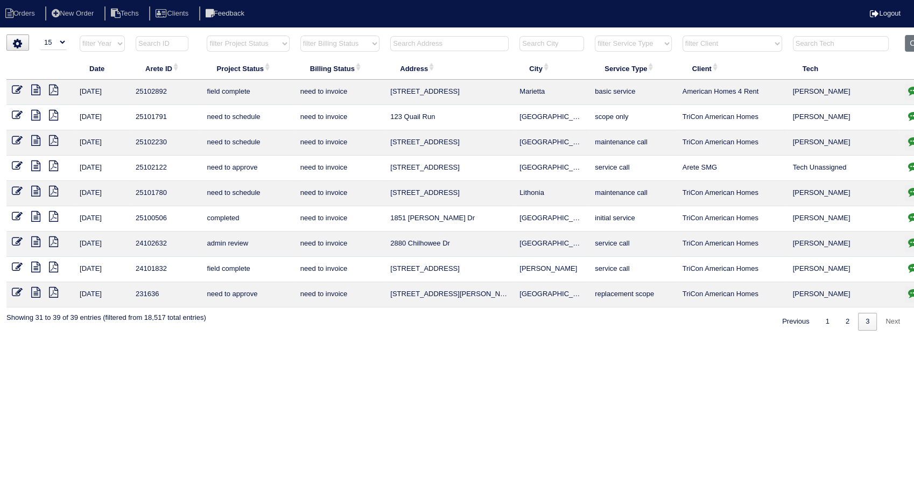
click at [16, 88] on icon at bounding box center [17, 90] width 11 height 11
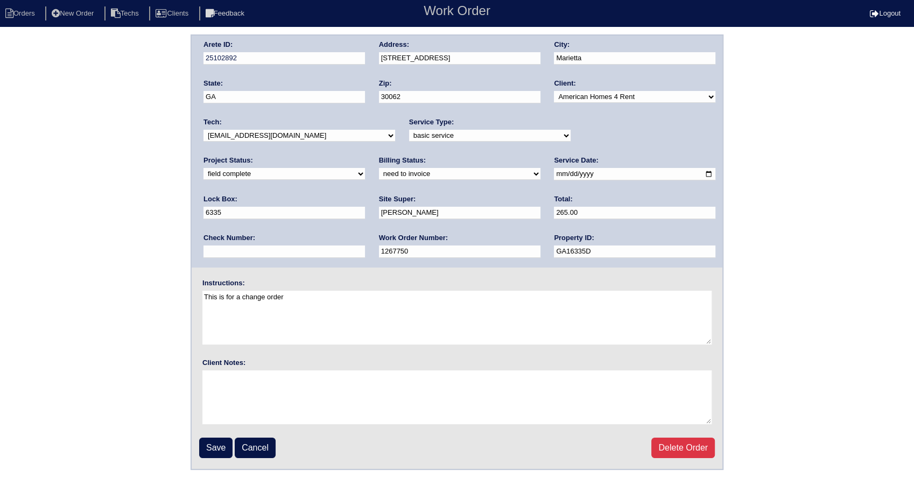
click at [379, 174] on select "need to quote quoted need to invoice invoiced paid warranty purchase order need…" at bounding box center [460, 174] width 162 height 12
select select "invoiced"
click at [379, 168] on select "need to quote quoted need to invoice invoiced paid warranty purchase order need…" at bounding box center [460, 174] width 162 height 12
click at [221, 446] on input "Save" at bounding box center [215, 448] width 33 height 20
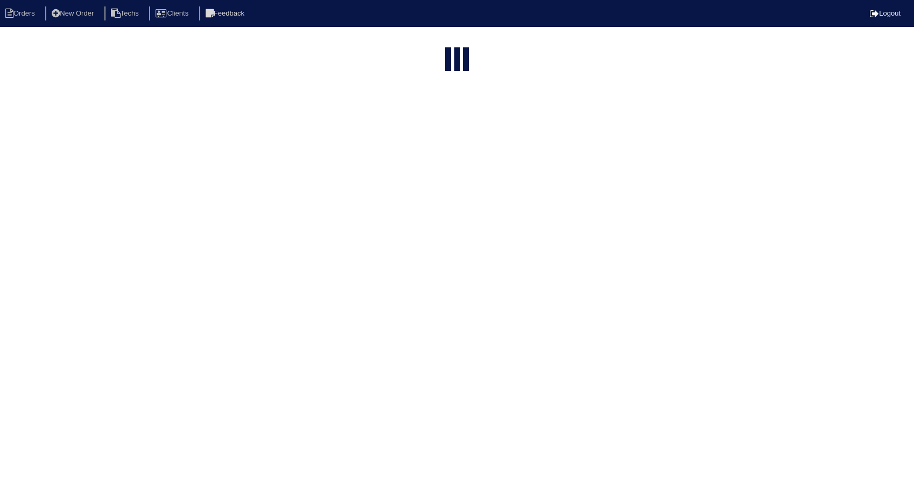
select select "15"
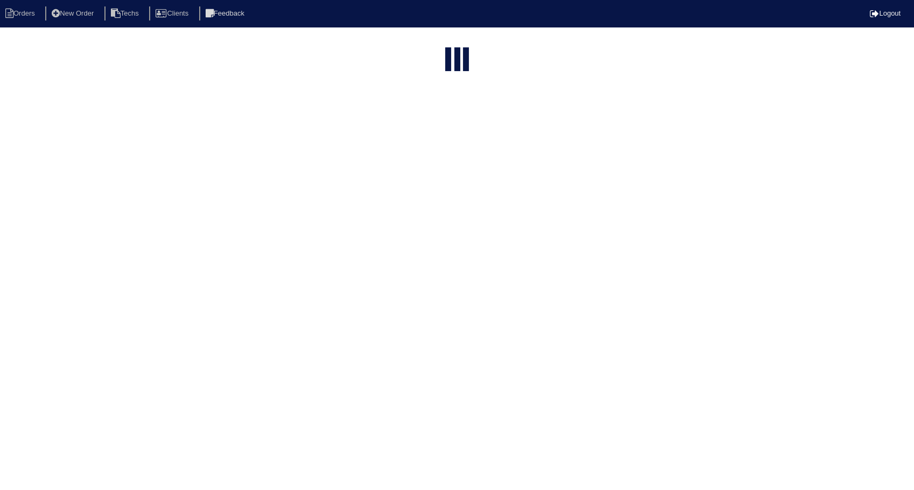
select select "need to invoice"
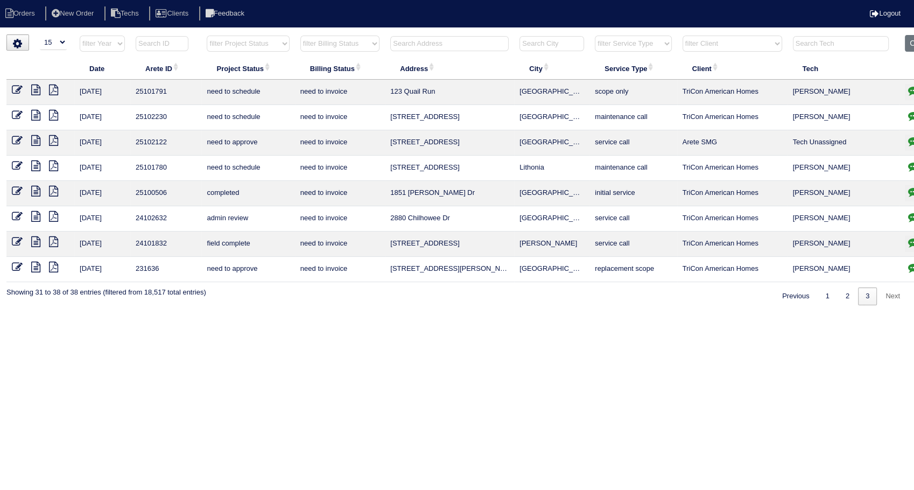
click at [461, 40] on input "text" at bounding box center [449, 43] width 118 height 15
type input "7089"
select select "need to invoice"
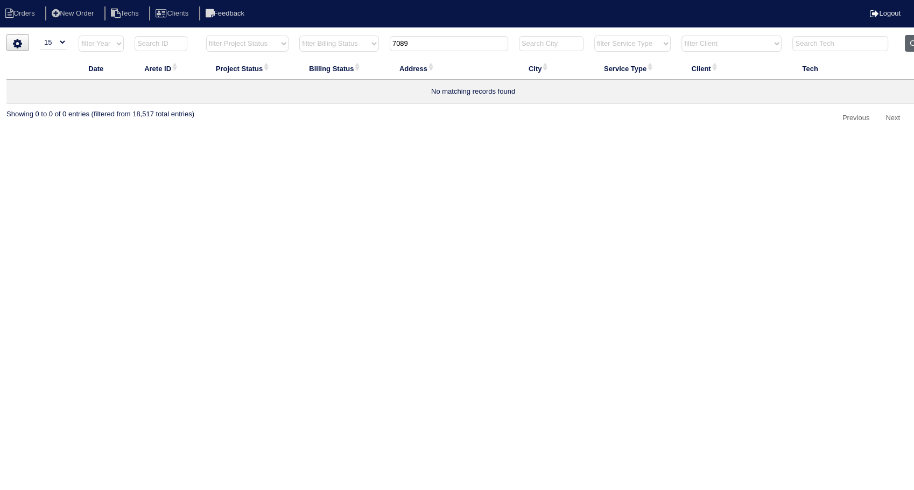
type input "7089"
click at [907, 40] on button "Clear" at bounding box center [918, 43] width 27 height 17
select select
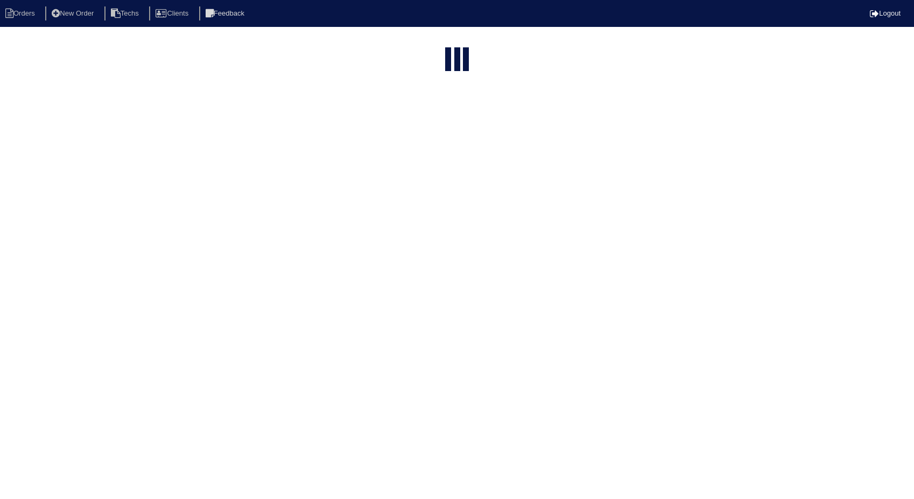
select select "15"
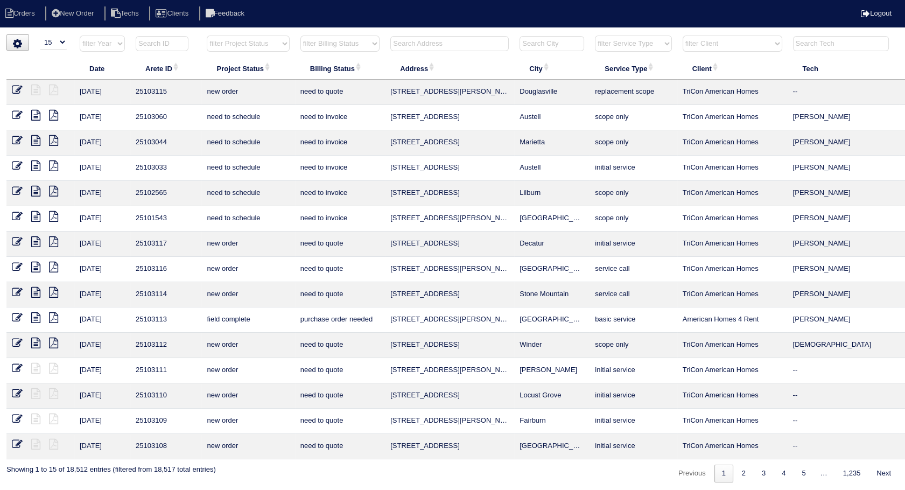
click at [407, 38] on input "text" at bounding box center [449, 43] width 118 height 15
type input "7089"
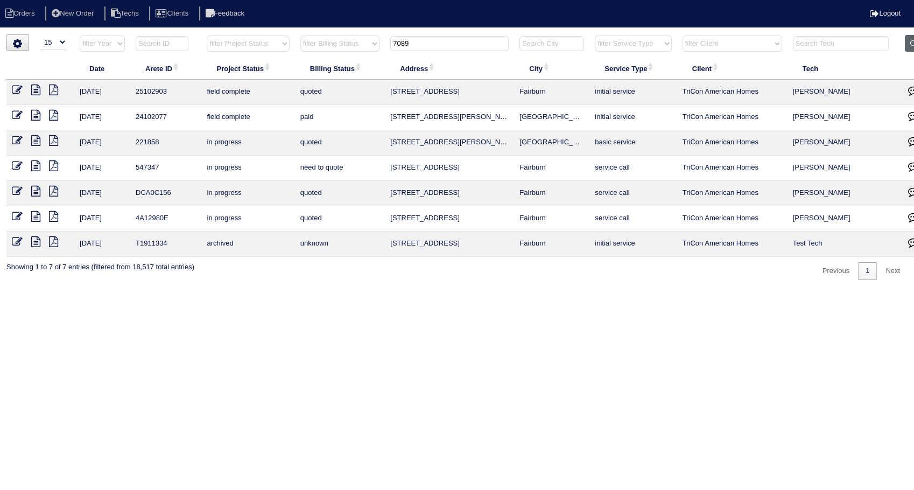
click at [913, 39] on button "Clear" at bounding box center [918, 43] width 27 height 17
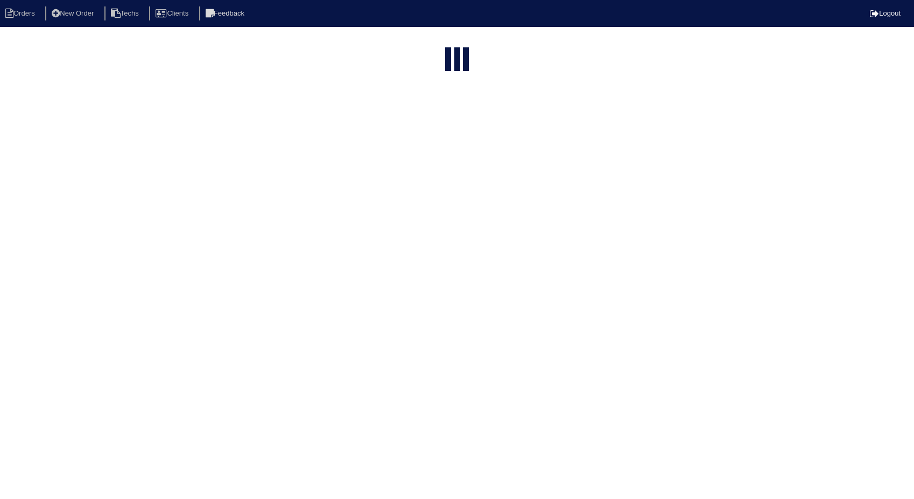
select select "15"
